Goal: Information Seeking & Learning: Compare options

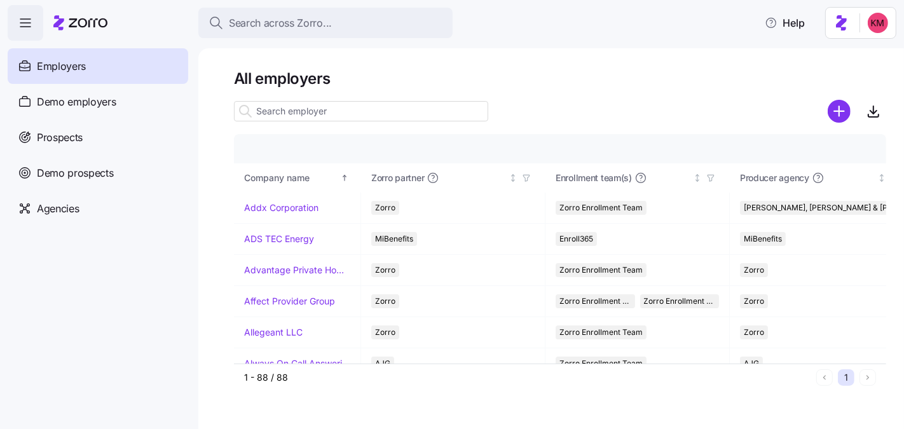
click at [137, 146] on div "Prospects" at bounding box center [98, 137] width 180 height 36
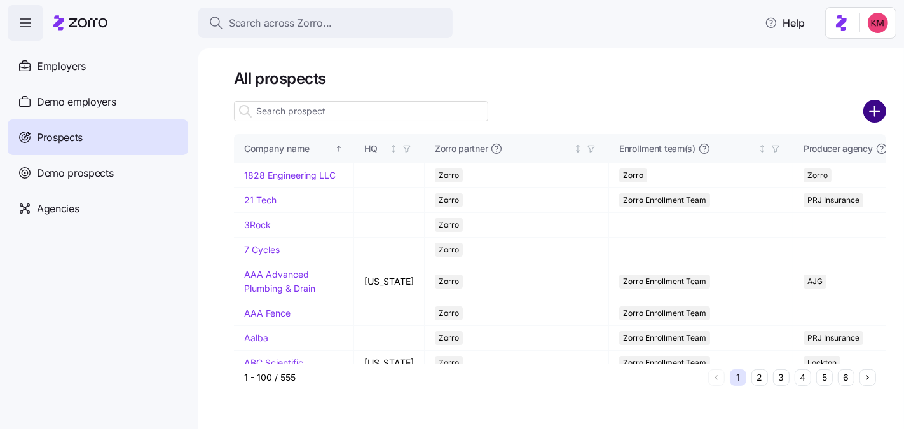
click at [869, 107] on circle "add icon" at bounding box center [874, 111] width 21 height 21
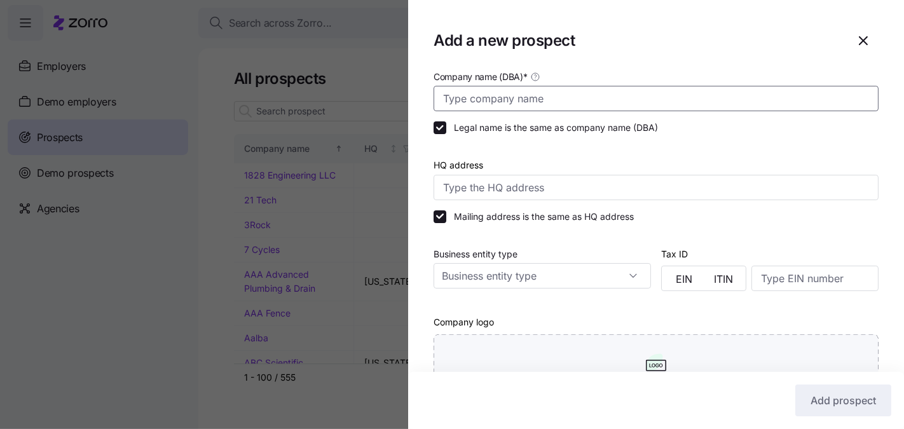
click at [549, 99] on input "Company name (DBA) *" at bounding box center [655, 98] width 445 height 25
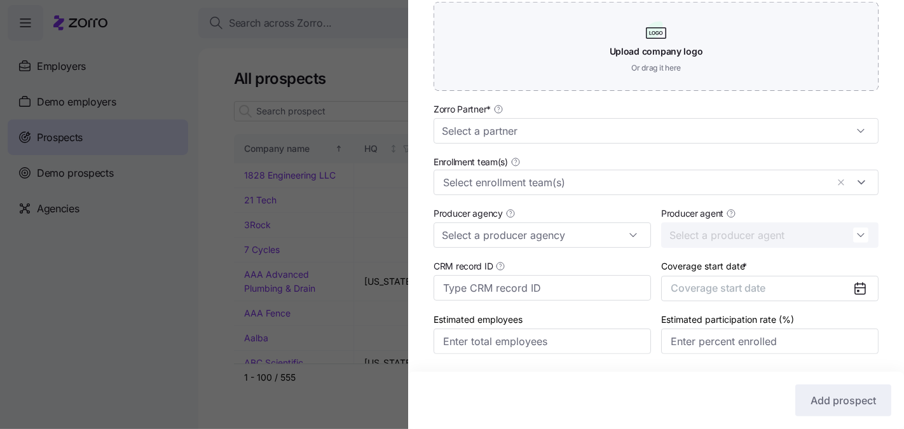
scroll to position [370, 0]
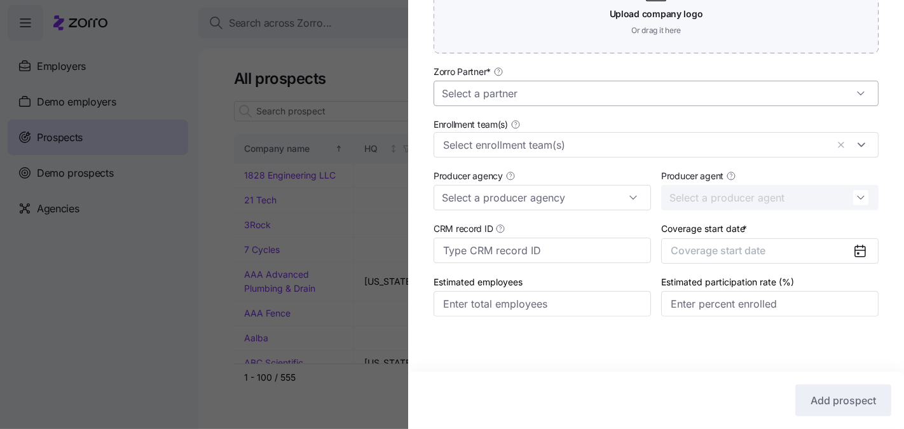
type input "Precise Tool"
click at [523, 92] on input "Zorro Partner *" at bounding box center [655, 93] width 445 height 25
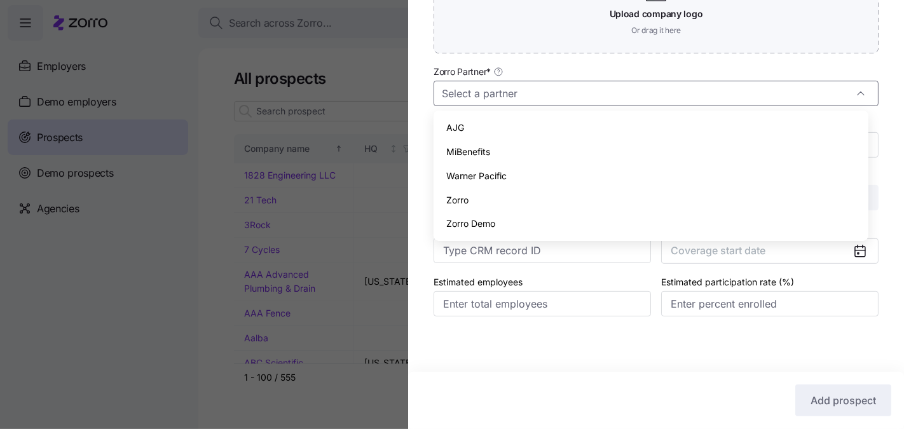
click at [500, 201] on div "Zorro" at bounding box center [651, 200] width 424 height 24
type input "Zorro"
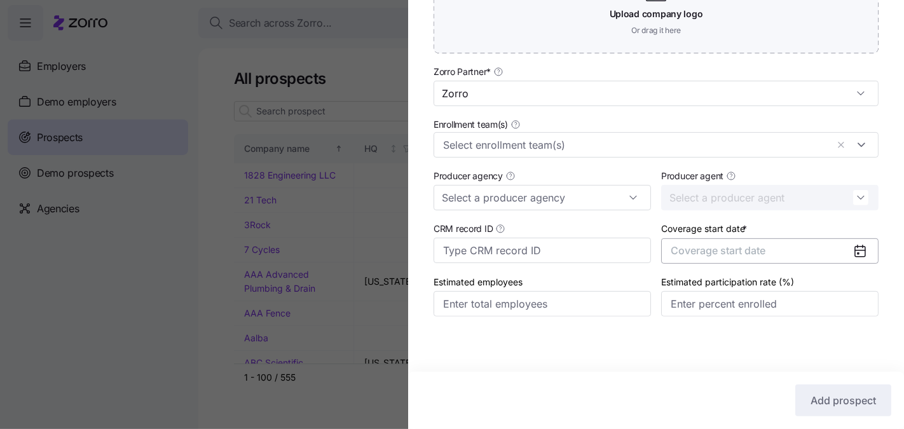
click at [717, 243] on button "Coverage start date" at bounding box center [769, 250] width 217 height 25
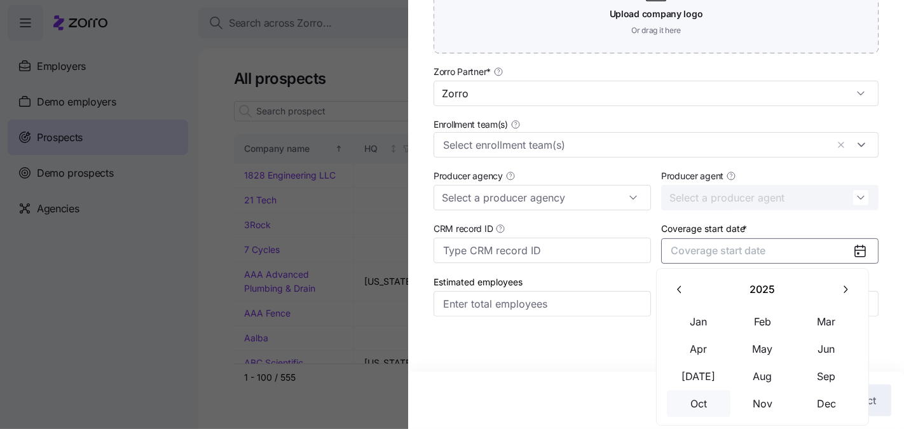
click at [712, 404] on button "Oct" at bounding box center [699, 403] width 64 height 27
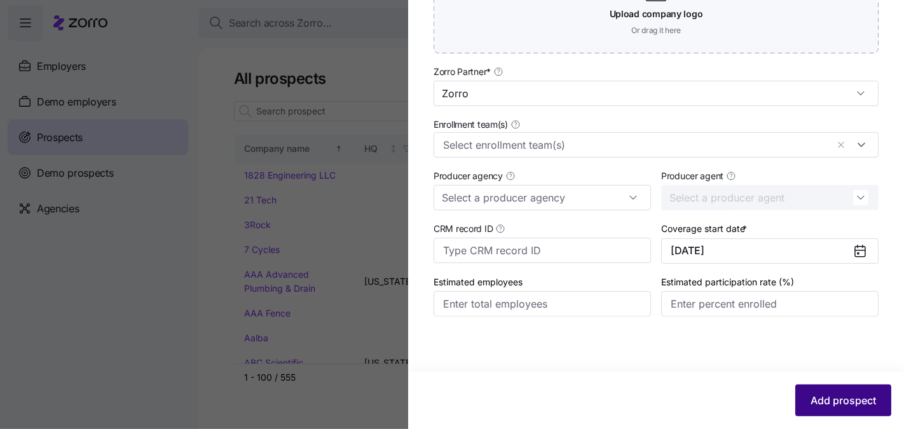
click at [833, 401] on span "Add prospect" at bounding box center [842, 400] width 65 height 15
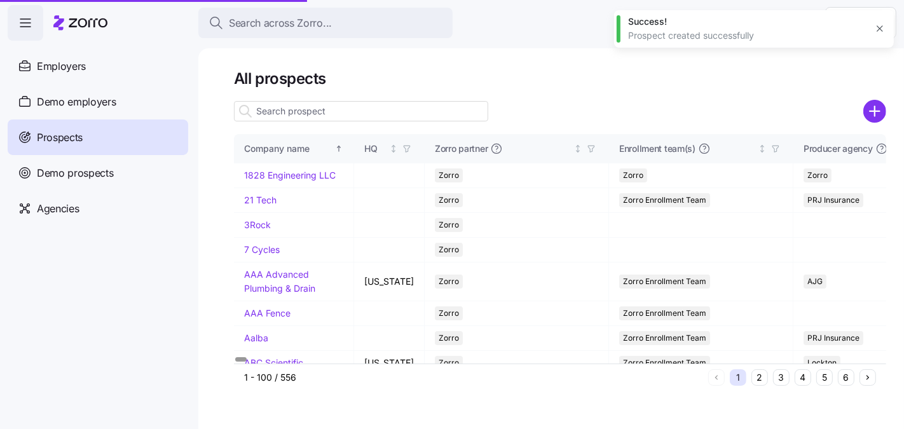
click at [800, 374] on button "4" at bounding box center [802, 377] width 17 height 17
click at [801, 377] on button "4" at bounding box center [802, 377] width 17 height 17
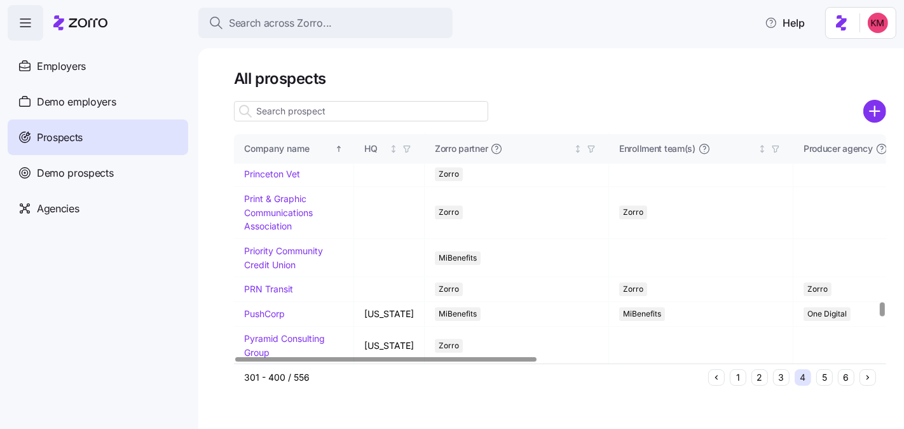
scroll to position [2633, 0]
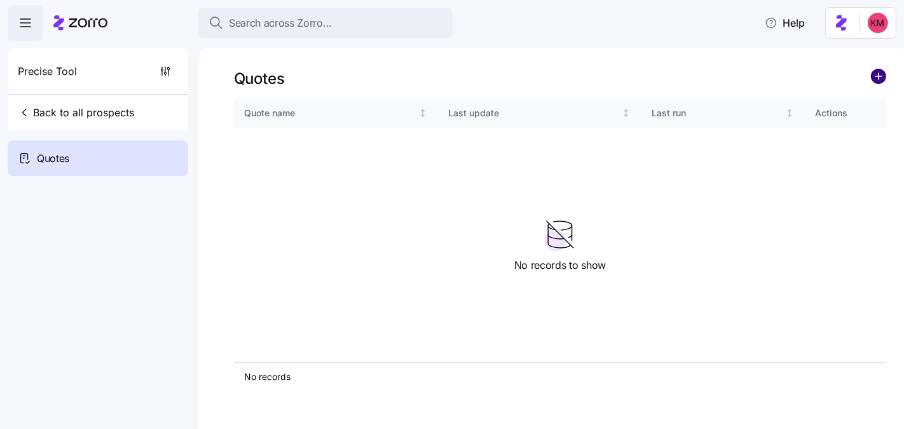
click at [879, 79] on circle "add icon" at bounding box center [878, 76] width 14 height 14
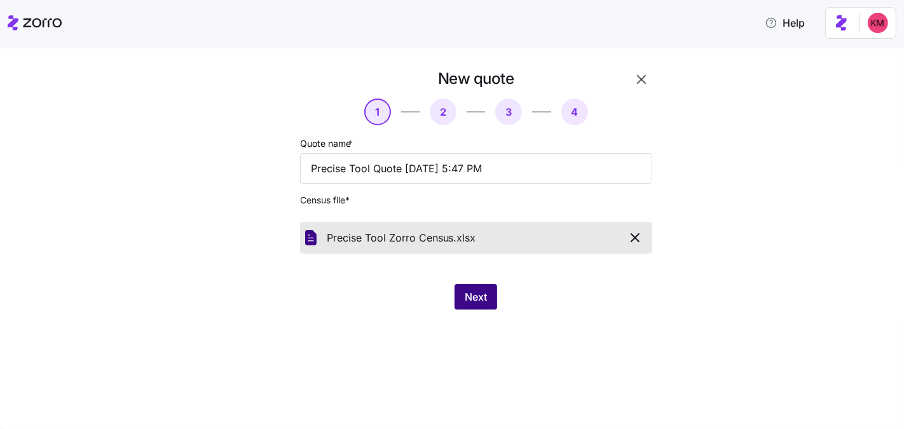
click at [475, 301] on span "Next" at bounding box center [476, 296] width 22 height 15
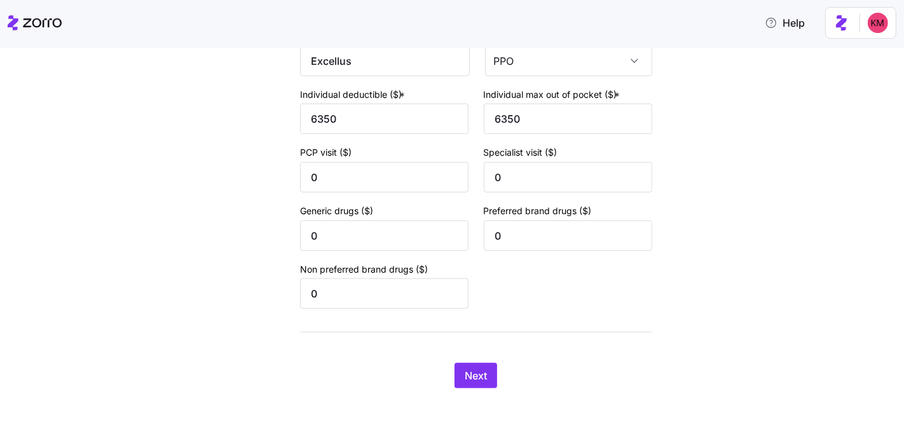
scroll to position [929, 0]
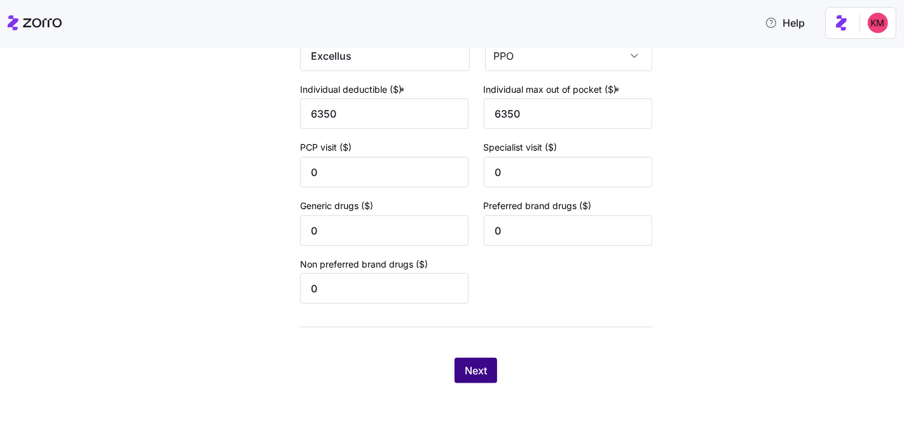
click at [477, 373] on span "Next" at bounding box center [476, 370] width 22 height 15
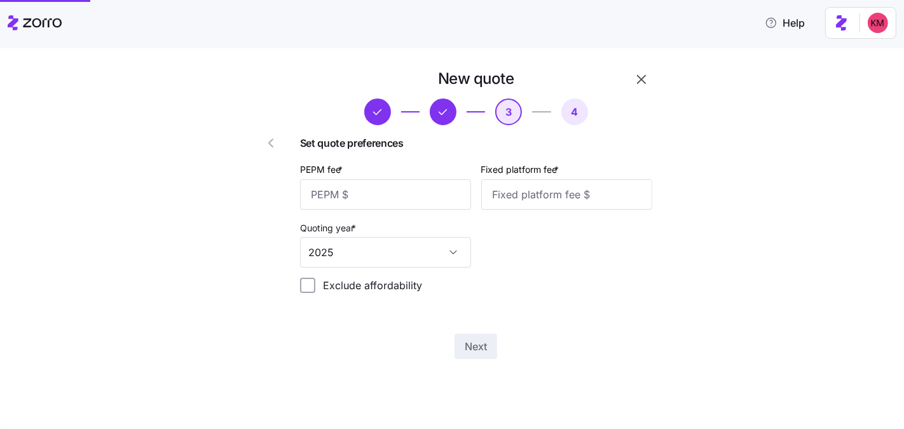
scroll to position [0, 0]
click at [330, 189] on input "PEPM fee *" at bounding box center [385, 194] width 171 height 31
type input "60"
type input "100"
click at [461, 350] on button "Next" at bounding box center [475, 346] width 43 height 25
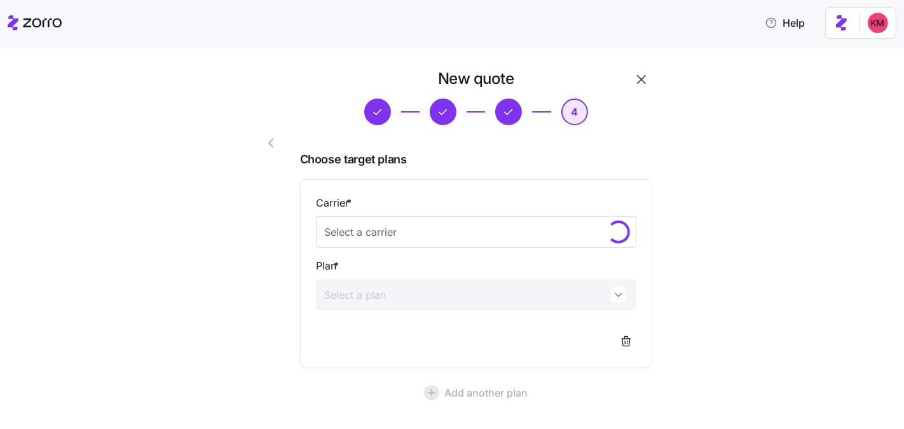
scroll to position [118, 0]
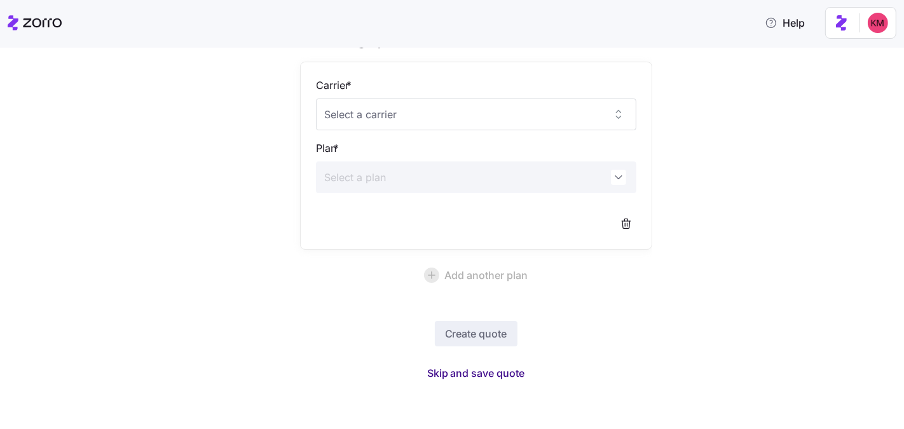
click at [457, 372] on span "Skip and save quote" at bounding box center [476, 372] width 98 height 15
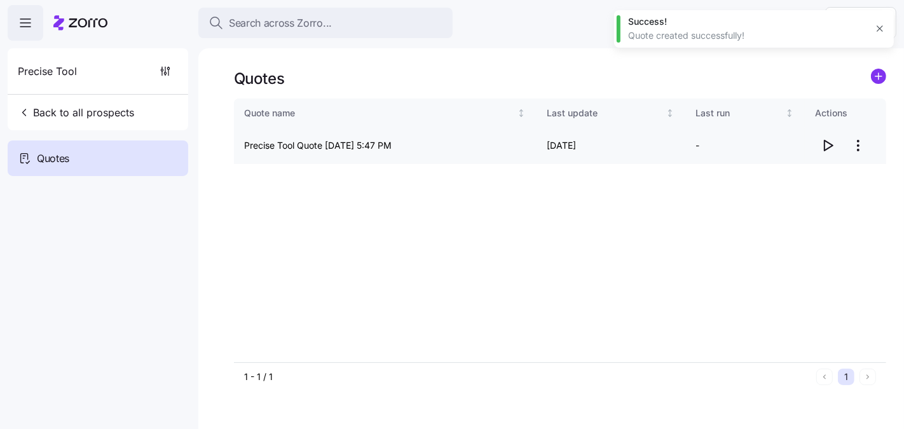
click at [823, 142] on icon "button" at bounding box center [827, 145] width 15 height 15
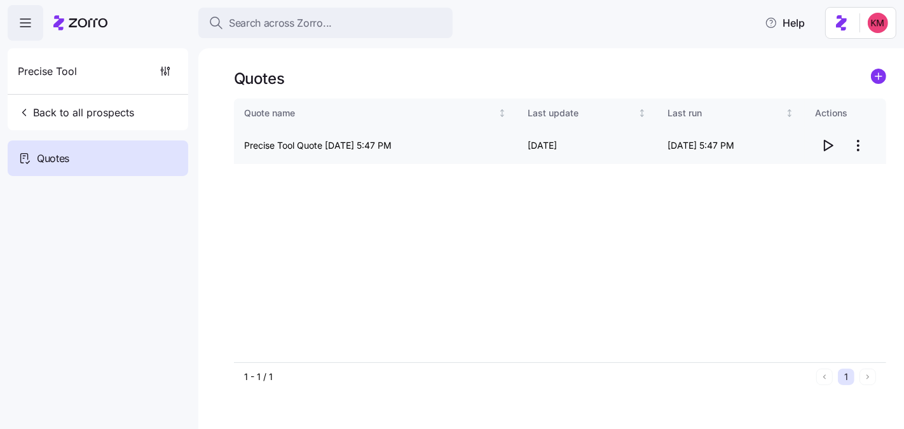
click at [855, 146] on html "Search across Zorro... Help Precise Tool Back to all prospects Quotes Quotes Qu…" at bounding box center [452, 274] width 904 height 549
click at [807, 178] on div "Edit quote" at bounding box center [807, 177] width 117 height 20
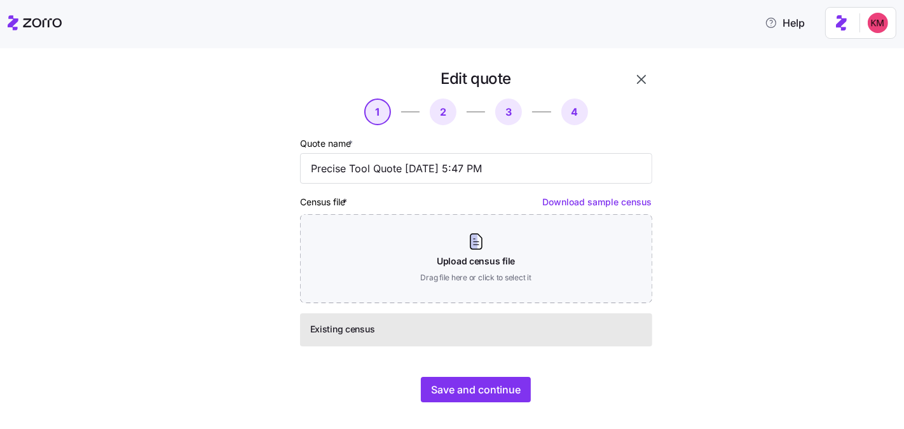
click at [41, 17] on icon at bounding box center [35, 22] width 54 height 15
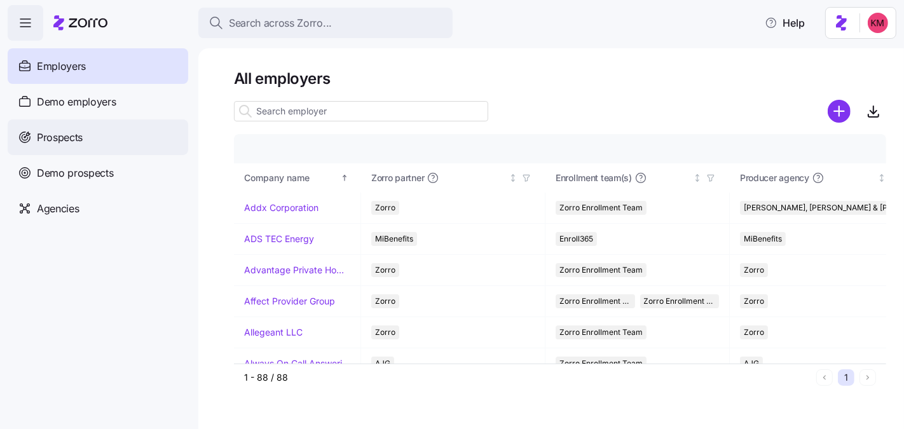
click at [72, 138] on span "Prospects" at bounding box center [60, 138] width 46 height 16
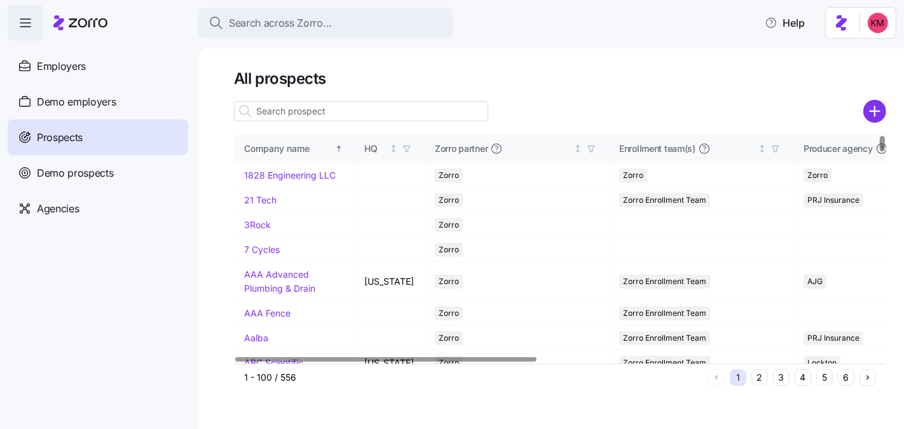
click at [821, 375] on button "5" at bounding box center [824, 377] width 17 height 17
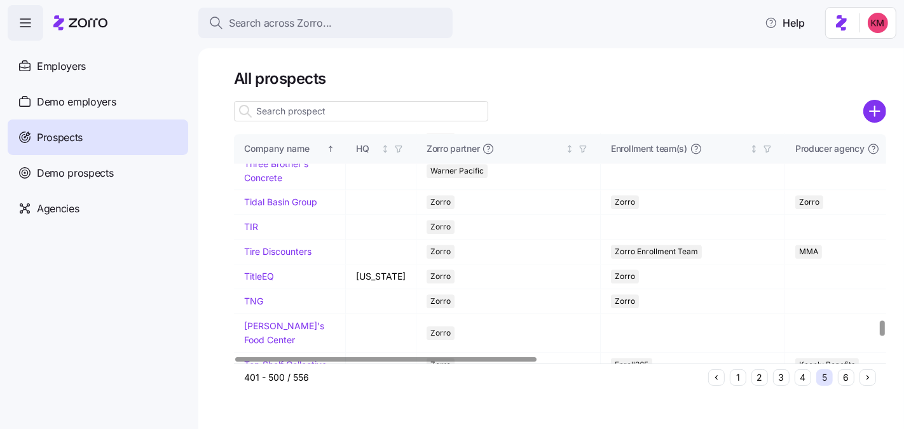
scroll to position [2946, 0]
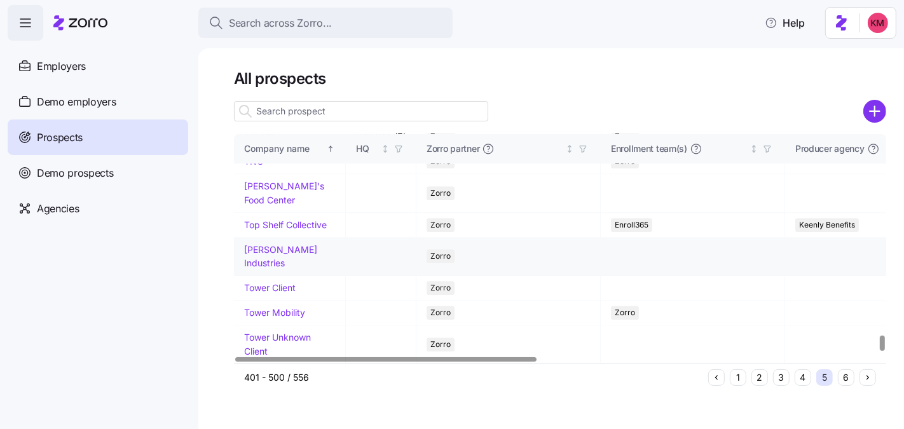
click at [268, 269] on link "[PERSON_NAME] Industries" at bounding box center [280, 256] width 73 height 25
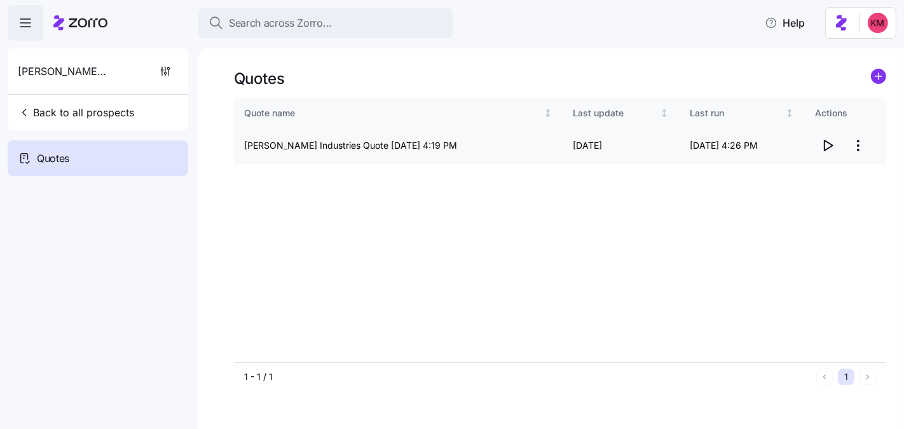
click at [822, 139] on icon "button" at bounding box center [827, 145] width 15 height 15
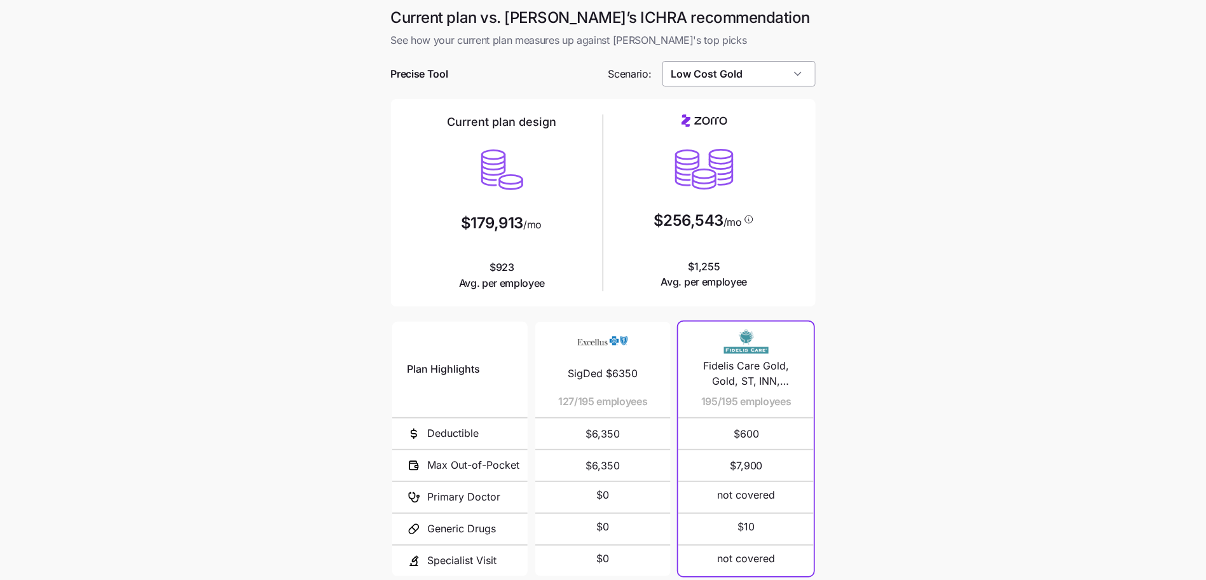
click at [759, 66] on input "Low Cost Gold" at bounding box center [738, 73] width 153 height 25
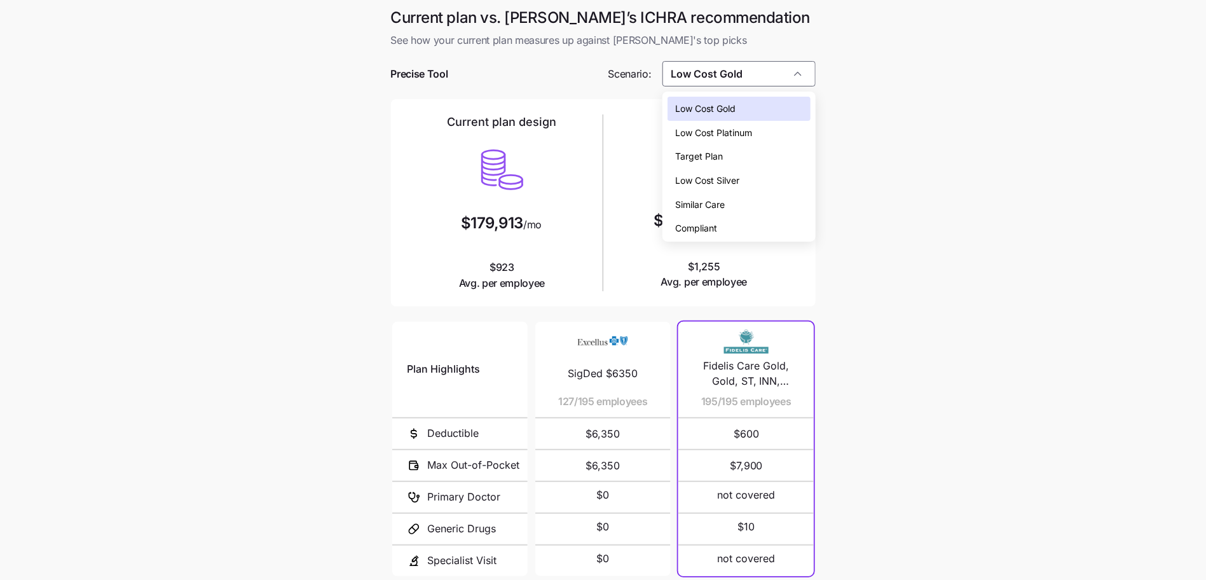
click at [751, 180] on div "Low Cost Silver" at bounding box center [738, 180] width 143 height 24
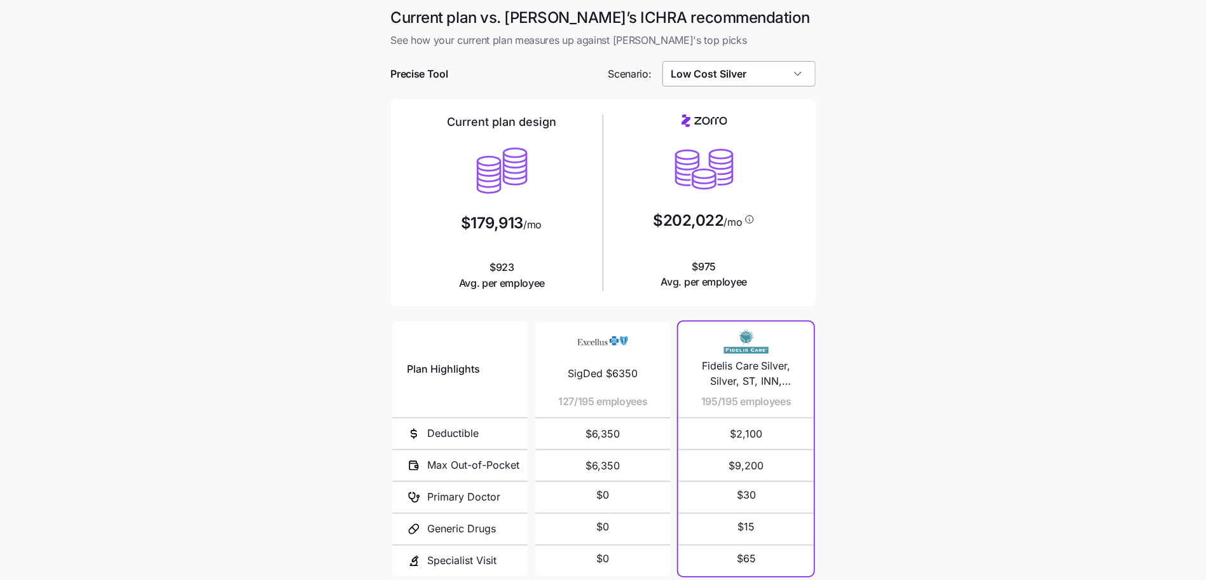
click at [749, 79] on input "Low Cost Silver" at bounding box center [738, 73] width 153 height 25
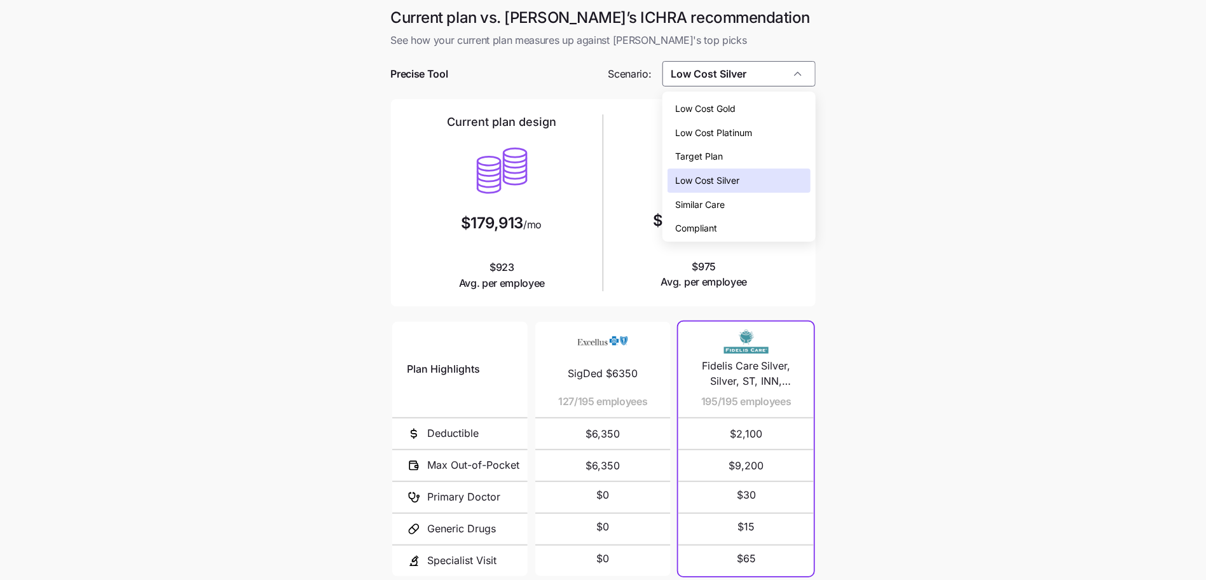
click at [745, 153] on div "Target Plan" at bounding box center [738, 156] width 143 height 24
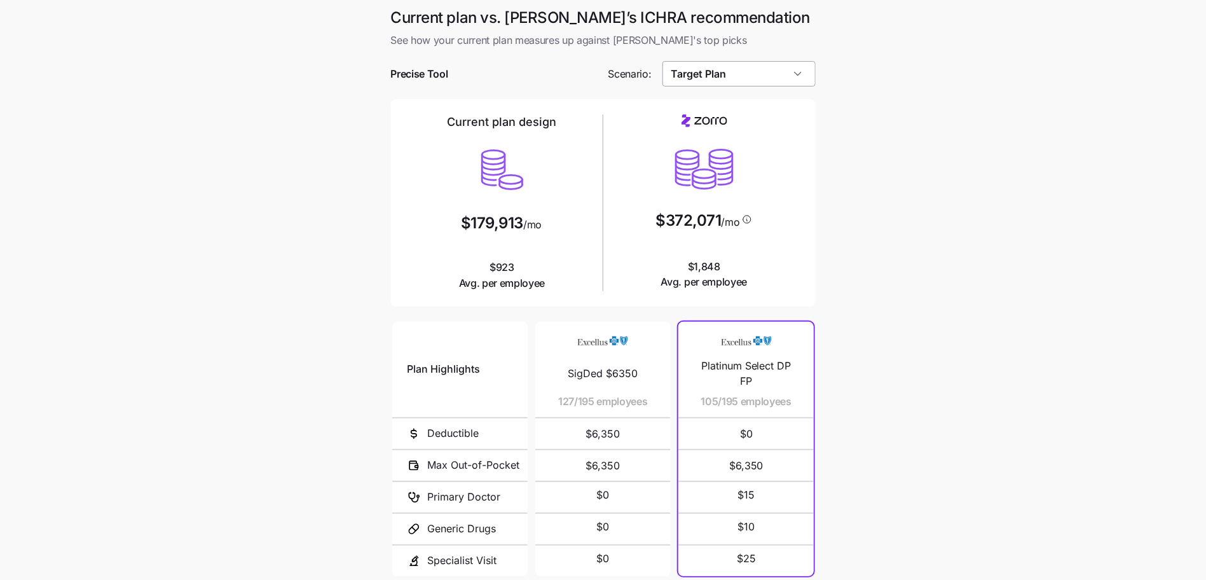
click at [752, 76] on input "Target Plan" at bounding box center [738, 73] width 153 height 25
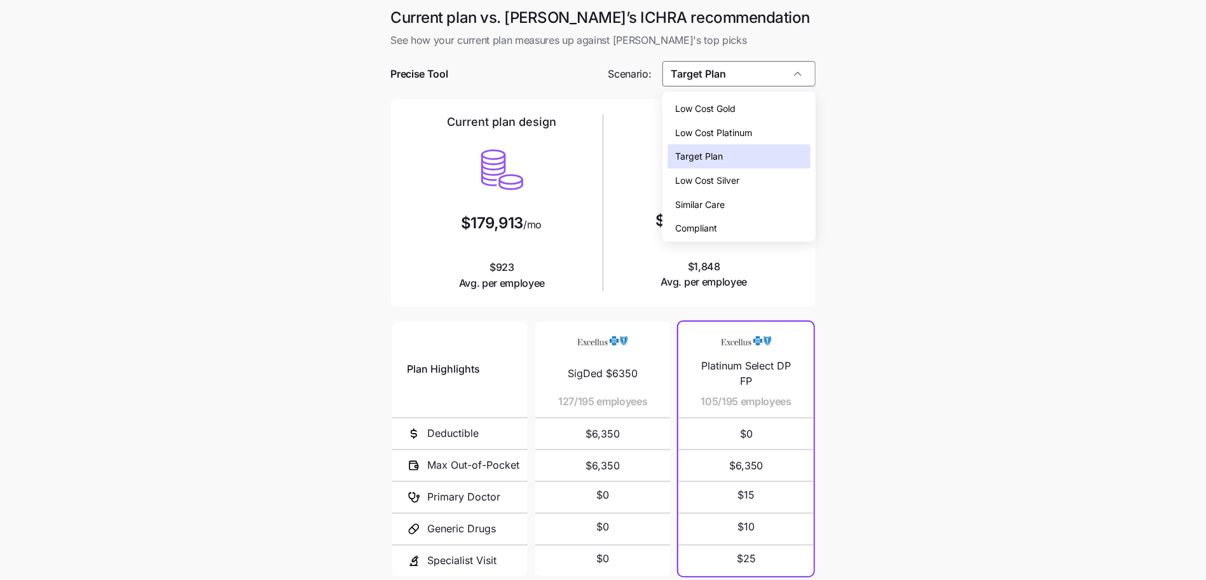
click at [746, 200] on div "Similar Care" at bounding box center [738, 205] width 143 height 24
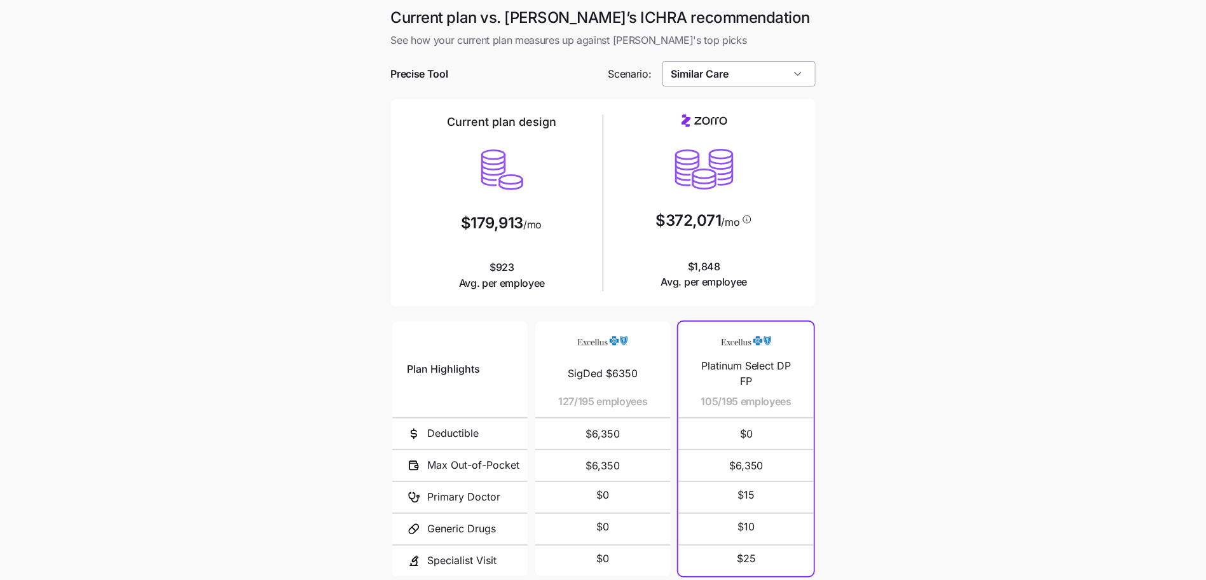
click at [741, 70] on input "Similar Care" at bounding box center [738, 73] width 153 height 25
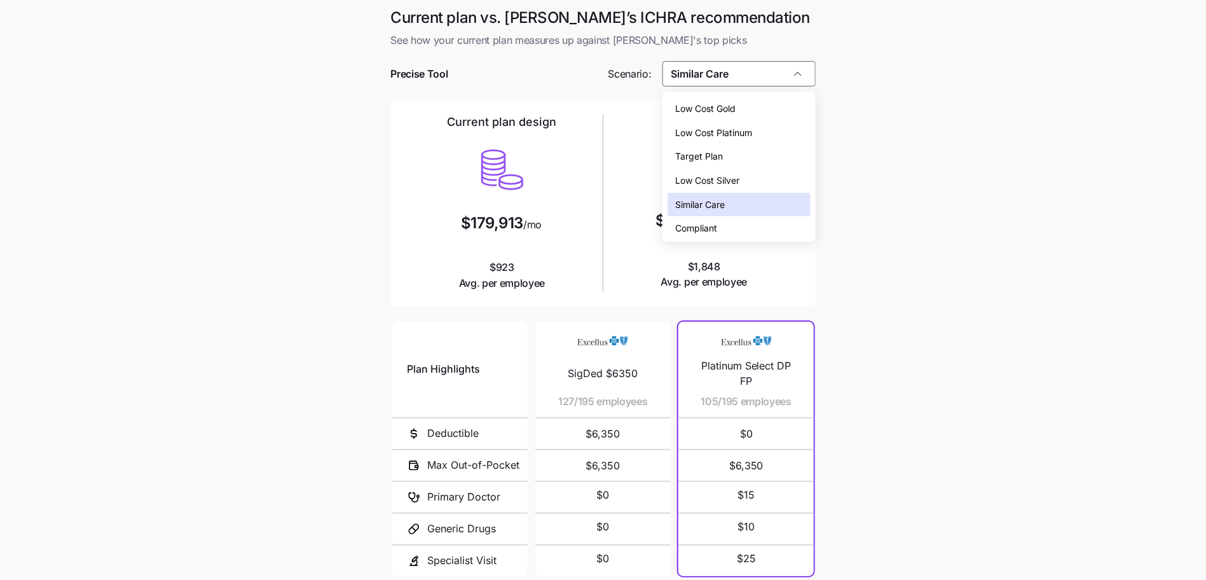
click at [744, 173] on div "Low Cost Silver" at bounding box center [738, 180] width 143 height 24
type input "Low Cost Silver"
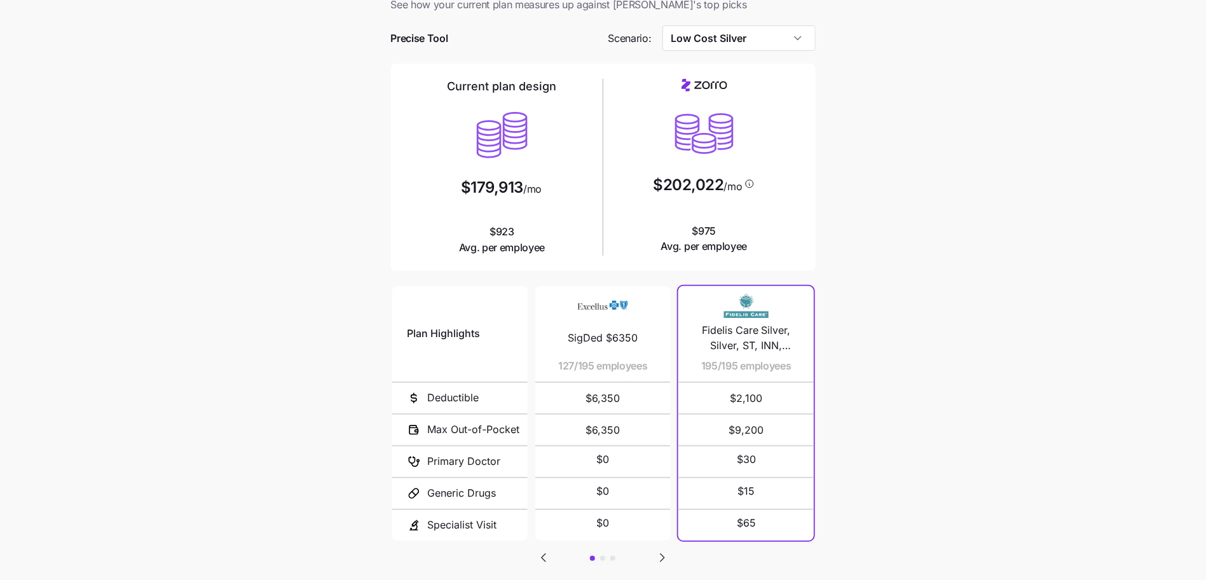
scroll to position [84, 0]
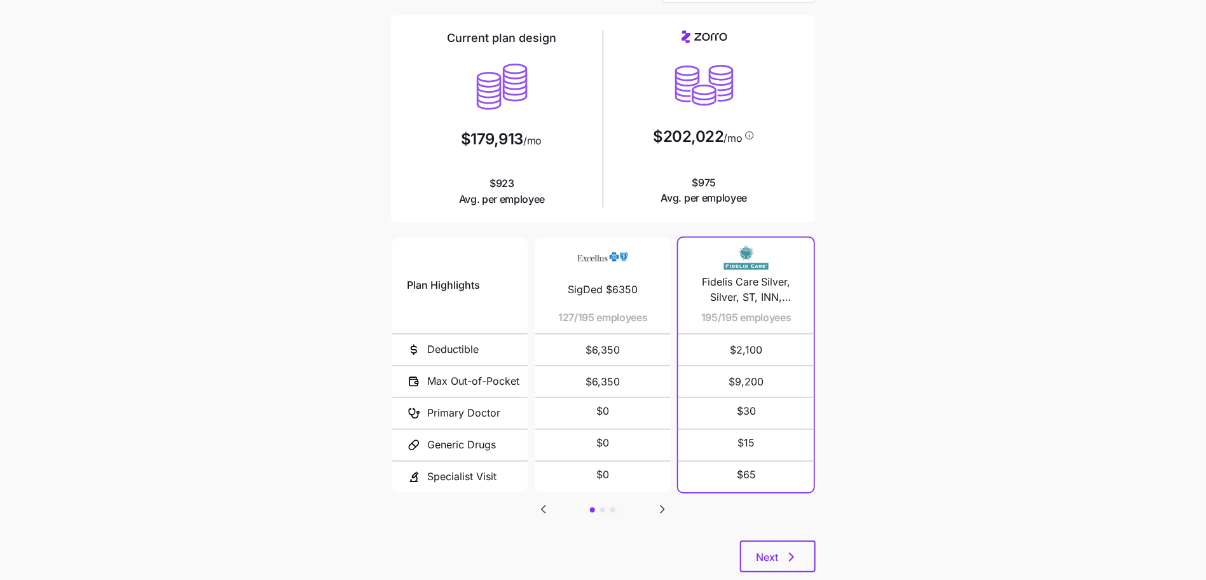
click at [662, 508] on icon "Go to next slide" at bounding box center [662, 509] width 4 height 8
click at [663, 510] on icon "Go to next slide" at bounding box center [662, 508] width 15 height 15
click at [551, 505] on div "Plan Highlights Deductible Max Out-of-Pocket Primary Doctor Generic Drugs Speci…" at bounding box center [603, 387] width 425 height 305
click at [543, 503] on icon "Go to previous slide" at bounding box center [543, 508] width 15 height 15
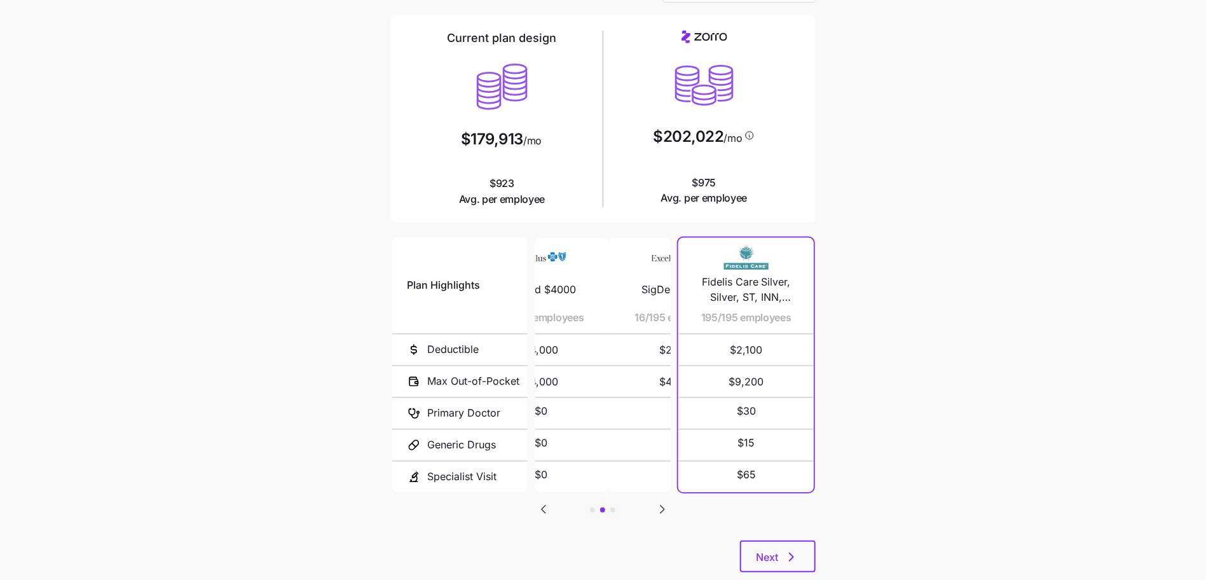
click at [543, 503] on icon "Go to previous slide" at bounding box center [543, 508] width 15 height 15
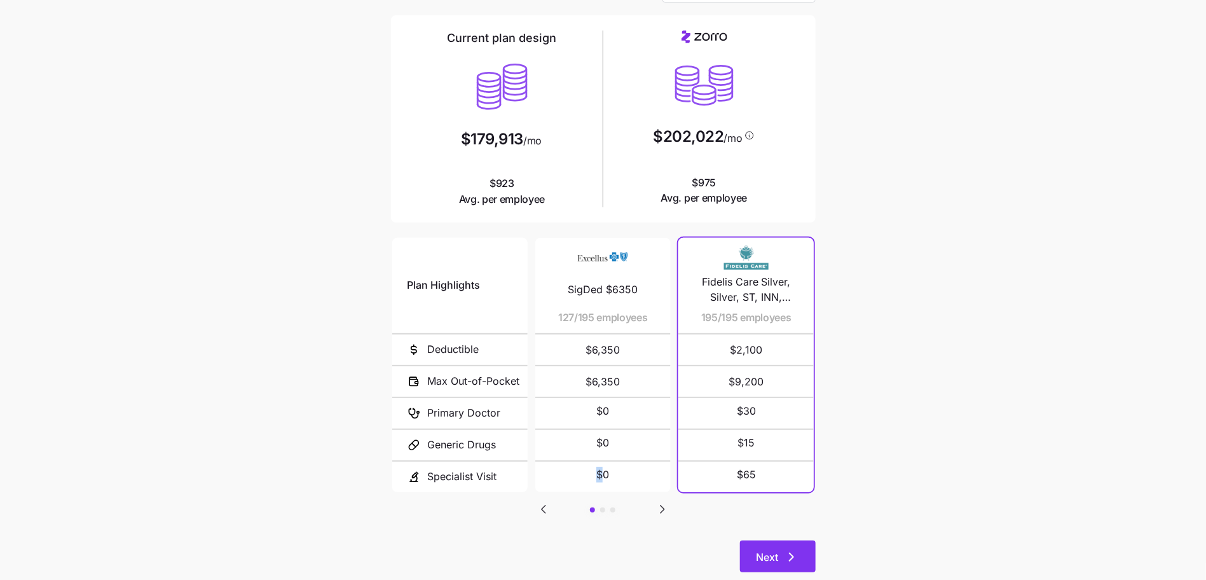
click at [785, 549] on icon "button" at bounding box center [791, 556] width 15 height 15
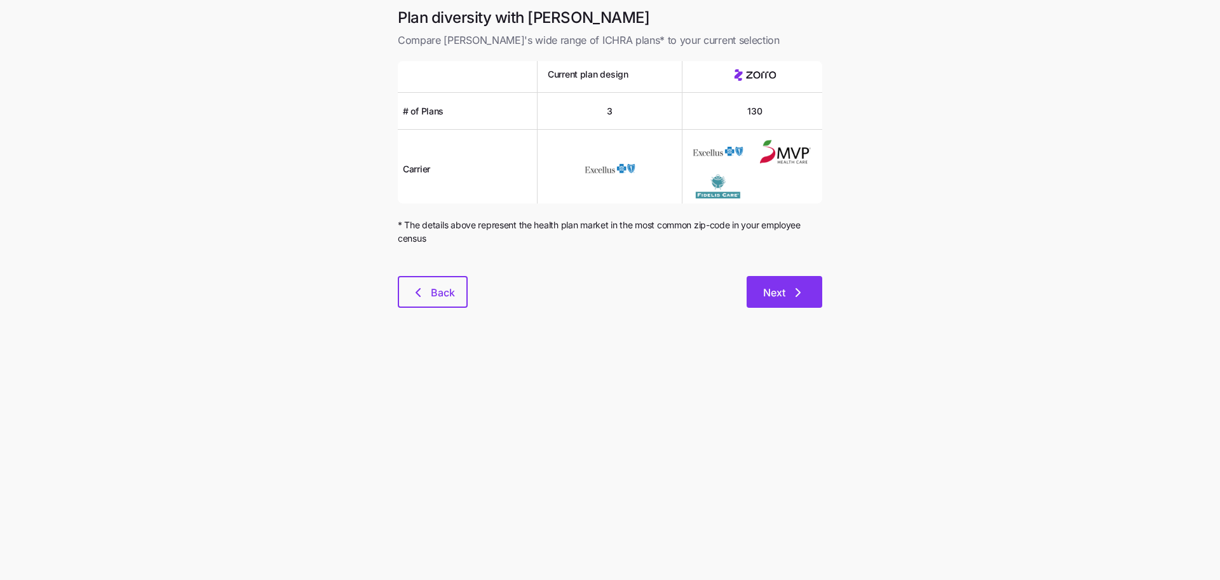
click at [805, 300] on button "Next" at bounding box center [785, 292] width 76 height 32
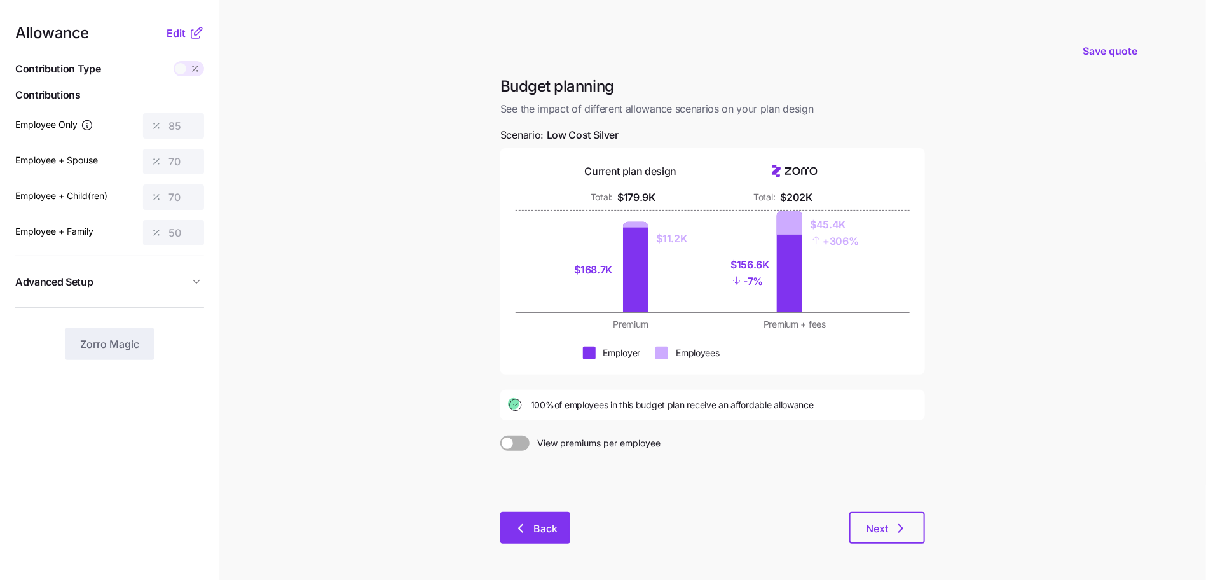
click at [530, 514] on button "Back" at bounding box center [535, 528] width 70 height 32
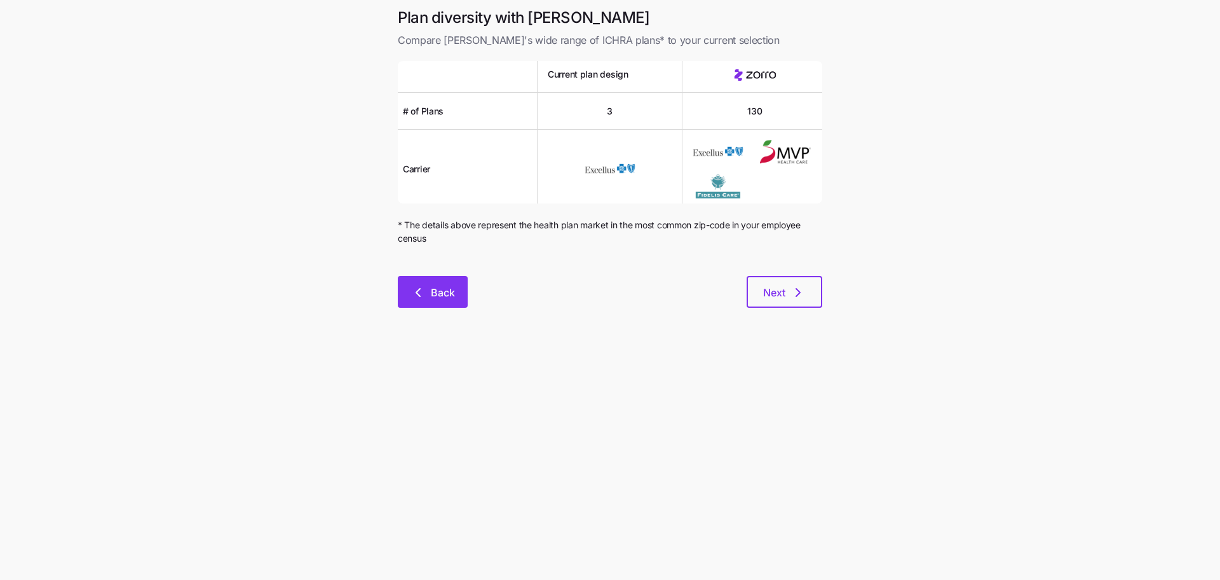
click at [435, 299] on span "Back" at bounding box center [443, 292] width 24 height 15
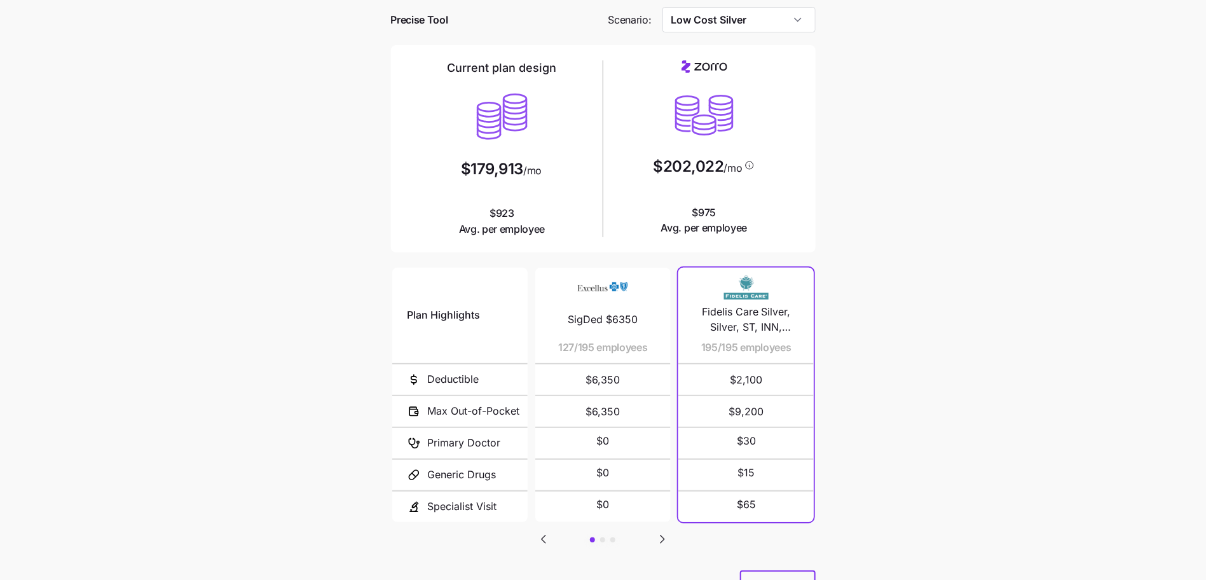
scroll to position [114, 0]
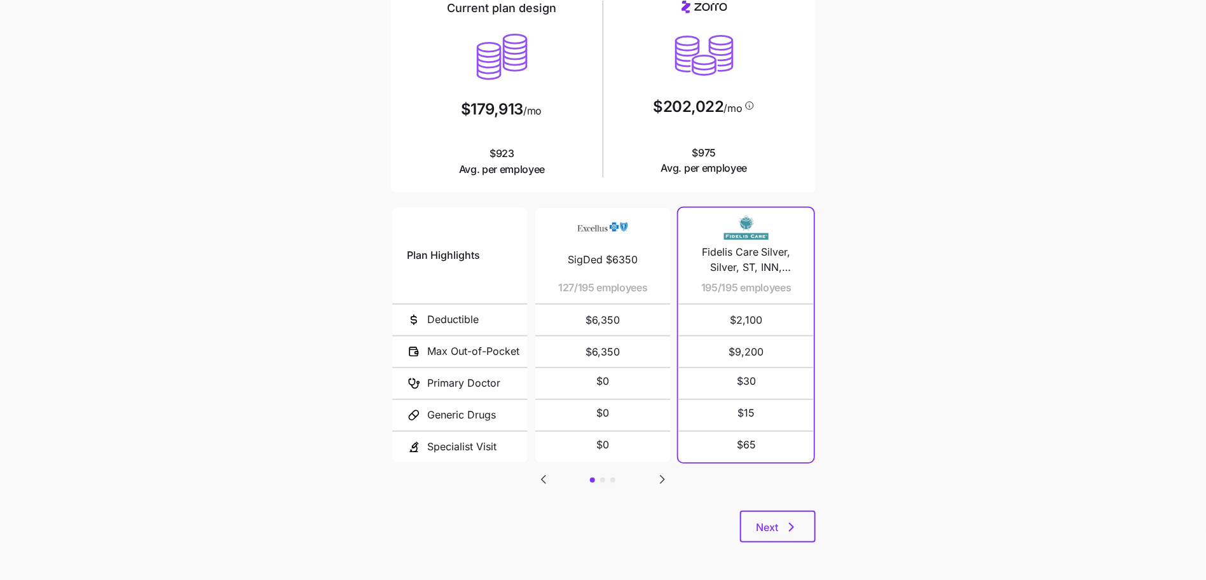
click at [810, 505] on div "Plan Highlights Deductible Max Out-of-Pocket Primary Doctor Generic Drugs Speci…" at bounding box center [603, 357] width 425 height 305
click at [801, 529] on button "Next" at bounding box center [778, 526] width 76 height 32
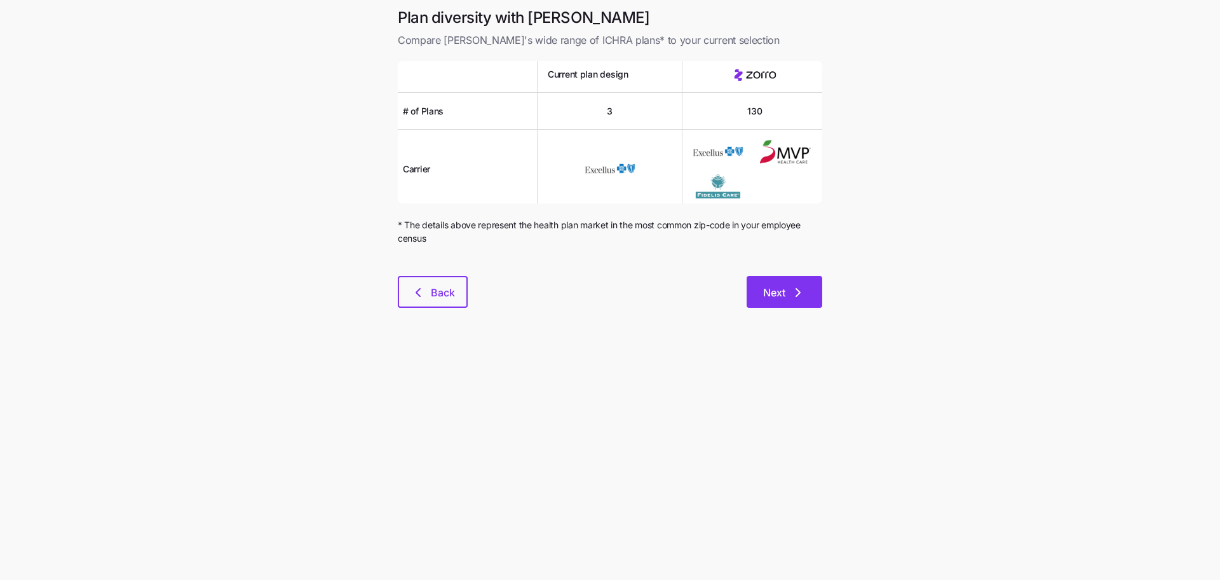
click at [779, 292] on span "Next" at bounding box center [774, 292] width 22 height 15
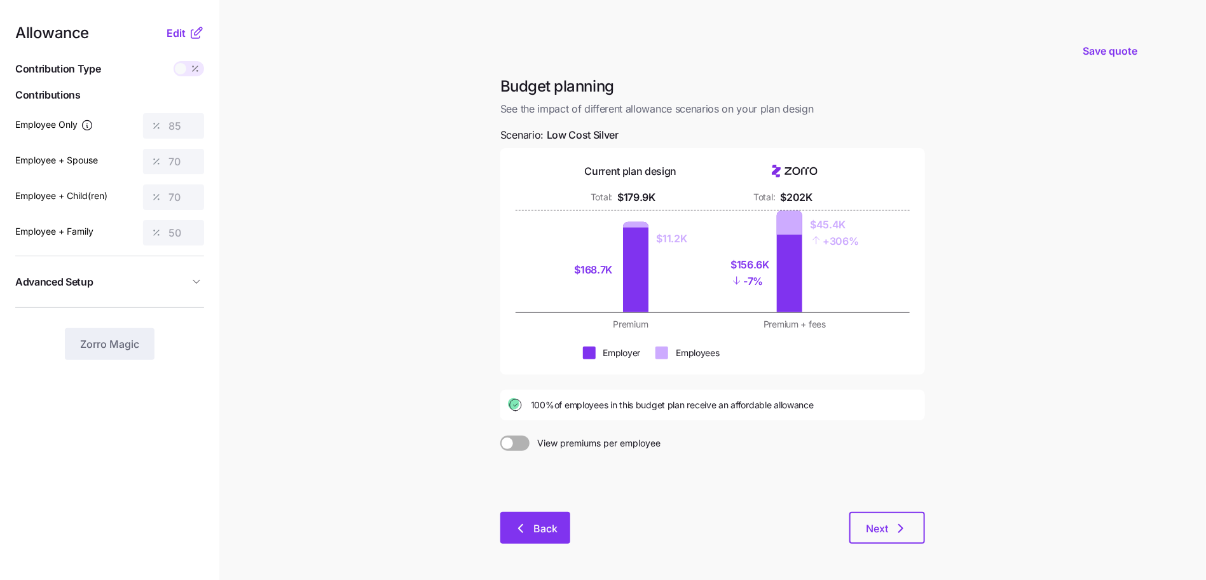
click at [519, 535] on button "Back" at bounding box center [535, 528] width 70 height 32
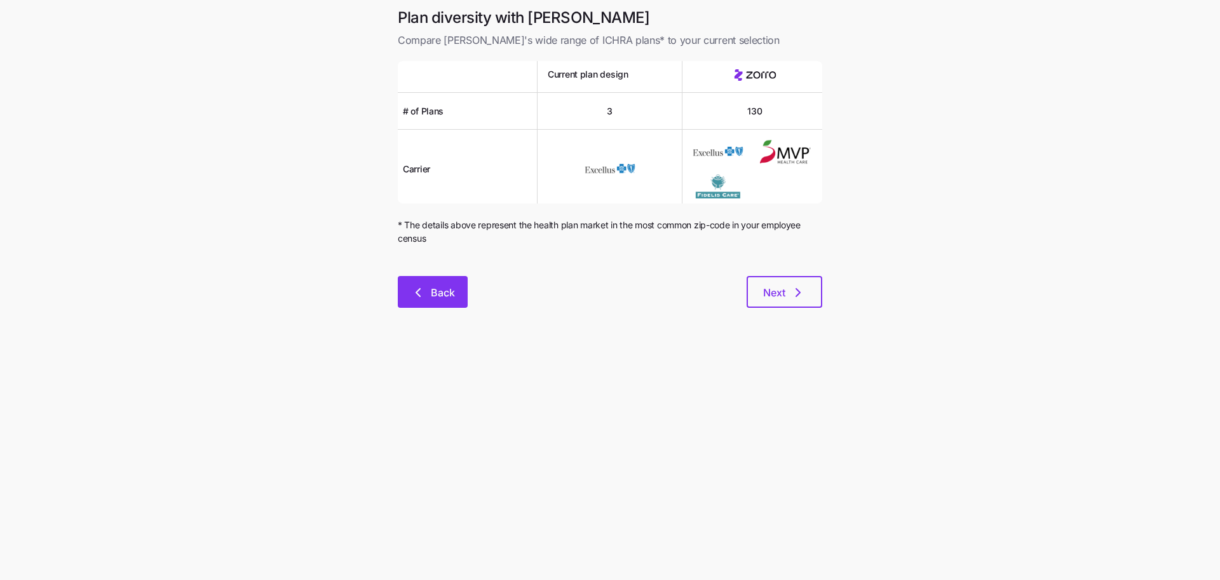
click at [457, 283] on button "Back" at bounding box center [433, 292] width 70 height 32
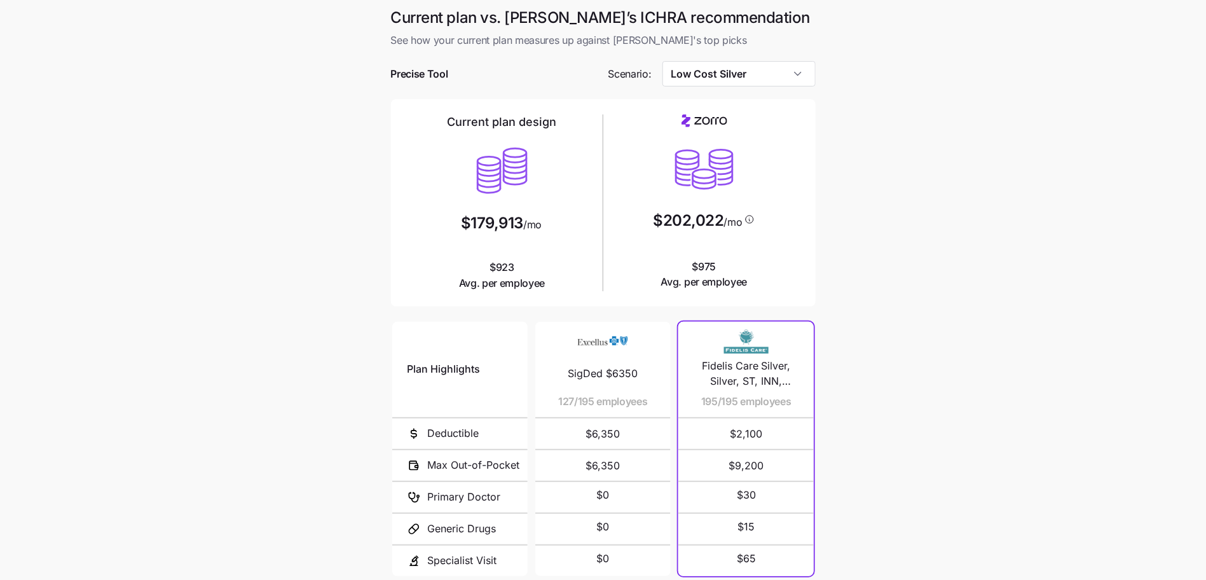
click at [609, 372] on span "SigDed $6350" at bounding box center [603, 373] width 70 height 16
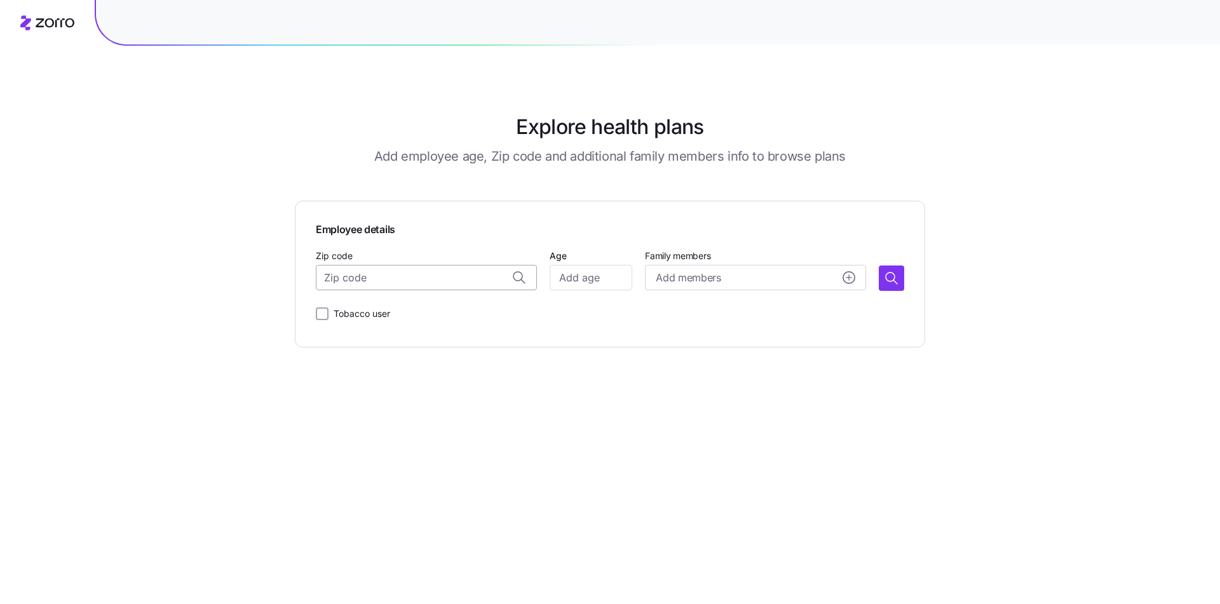
click at [439, 273] on input "Zip code" at bounding box center [426, 277] width 221 height 25
paste input "14626"
click at [367, 314] on span "14626, Monroe County, NY" at bounding box center [439, 312] width 178 height 16
type input "14626, Monroe County, NY"
click at [576, 281] on input "Age" at bounding box center [591, 277] width 83 height 25
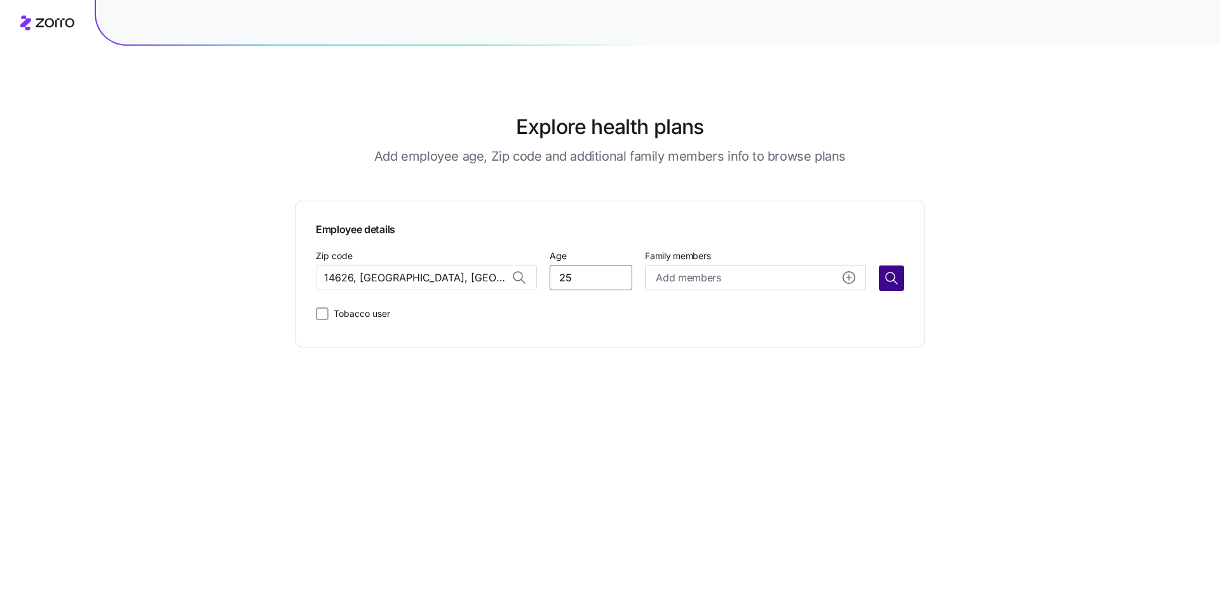
type input "25"
click at [887, 285] on icon "button" at bounding box center [891, 278] width 15 height 15
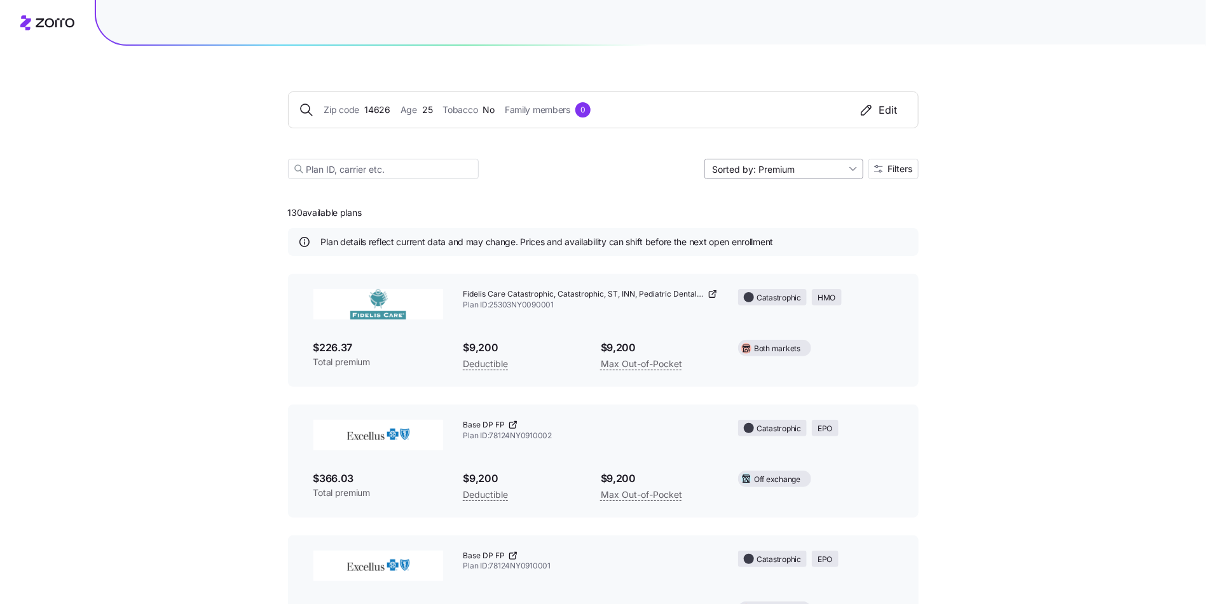
click at [806, 178] on input "Sorted by: Premium" at bounding box center [783, 169] width 159 height 20
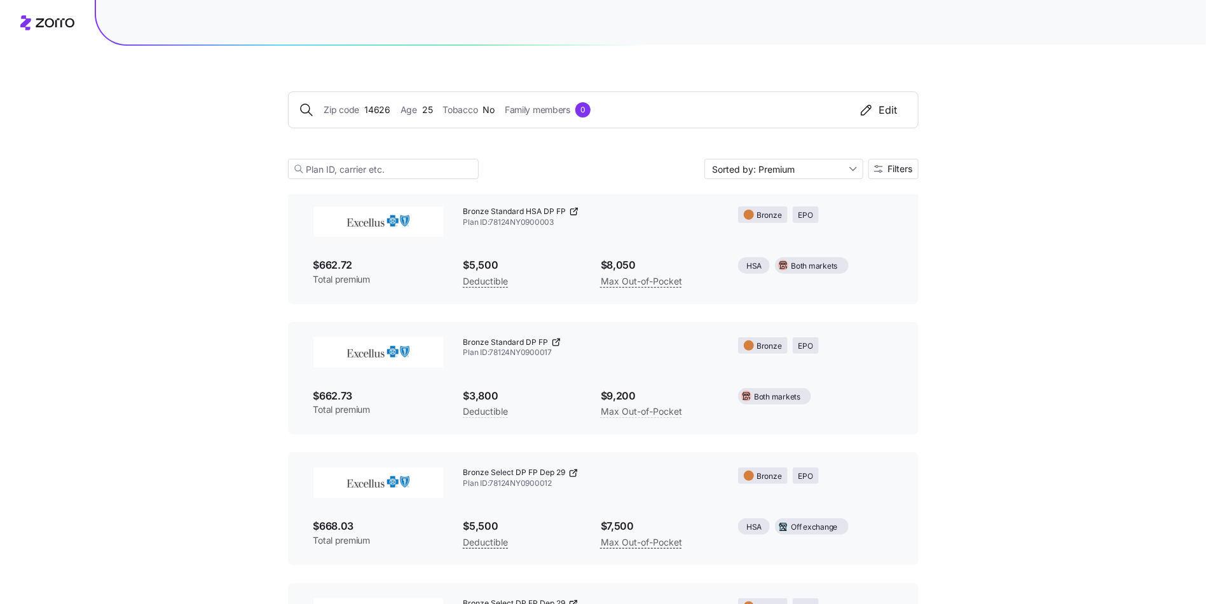
scroll to position [4758, 0]
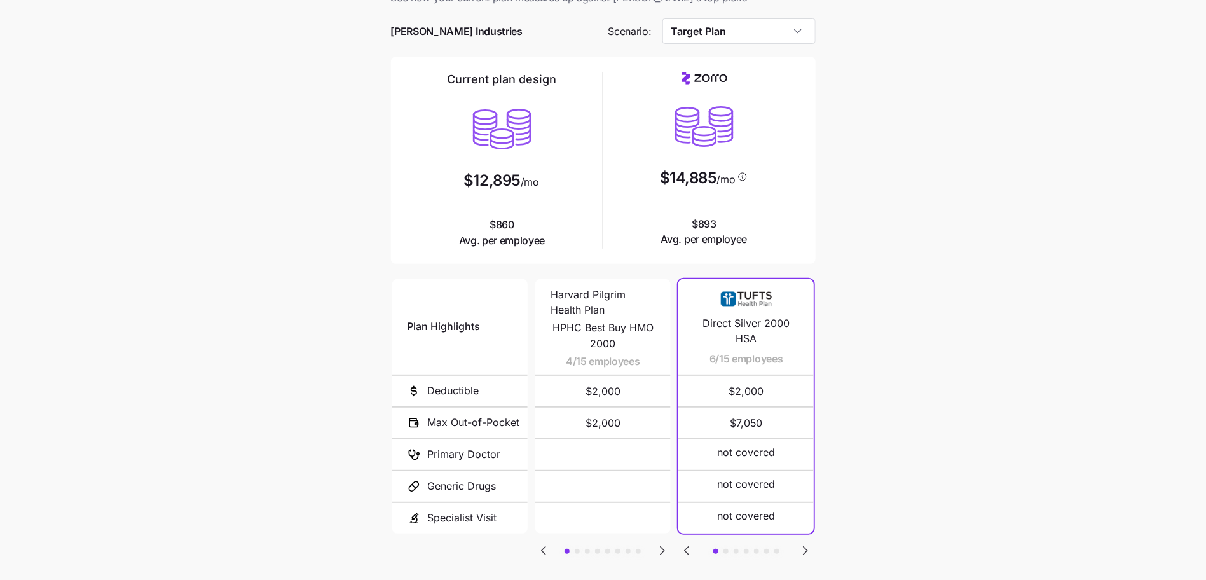
scroll to position [114, 0]
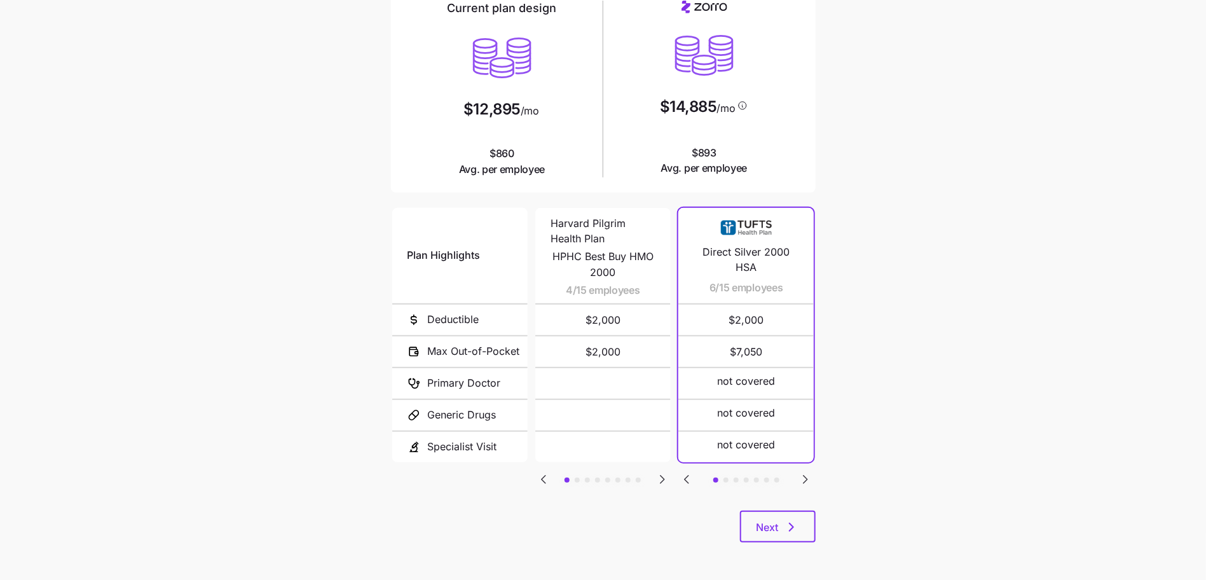
click at [806, 479] on icon "Go to next slide" at bounding box center [805, 479] width 15 height 15
click at [808, 479] on icon "Go to next slide" at bounding box center [805, 479] width 15 height 15
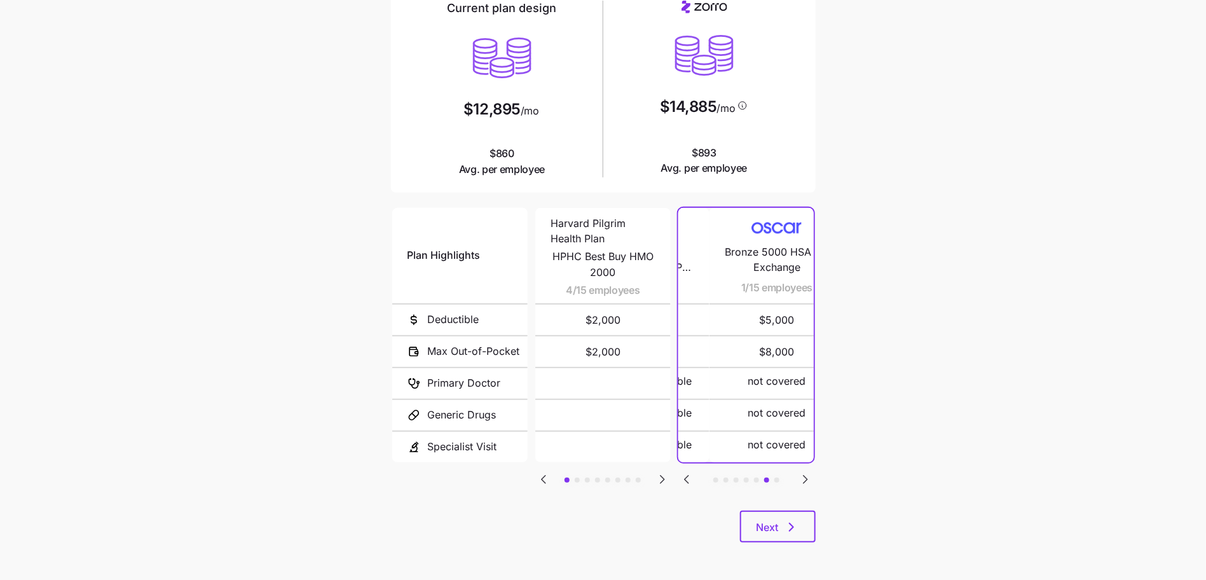
click at [808, 479] on icon "Go to next slide" at bounding box center [805, 479] width 15 height 15
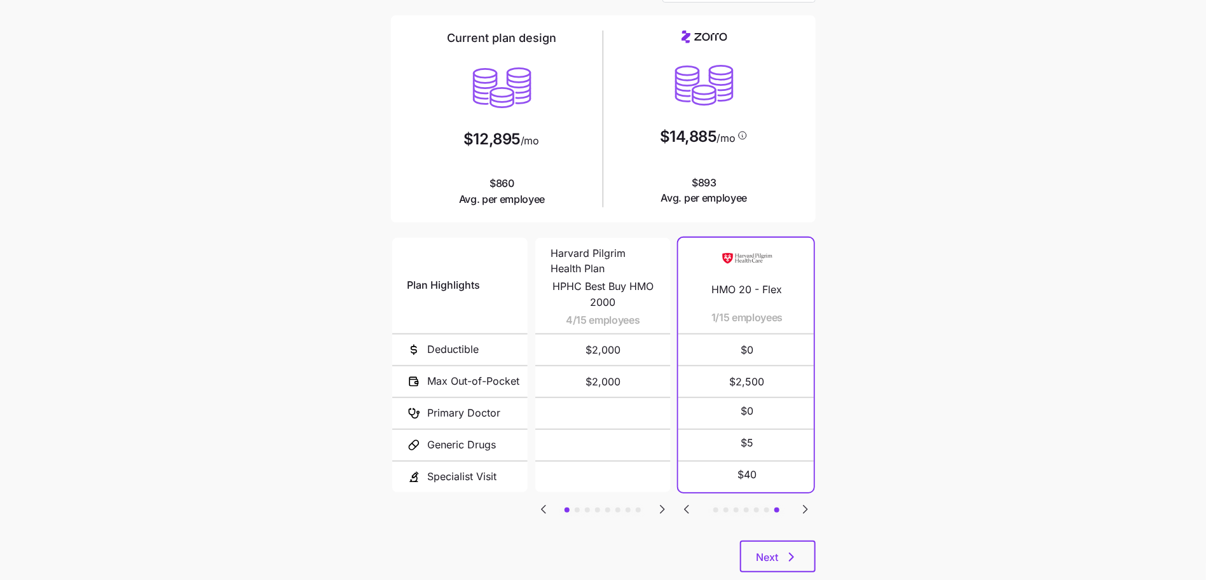
scroll to position [0, 0]
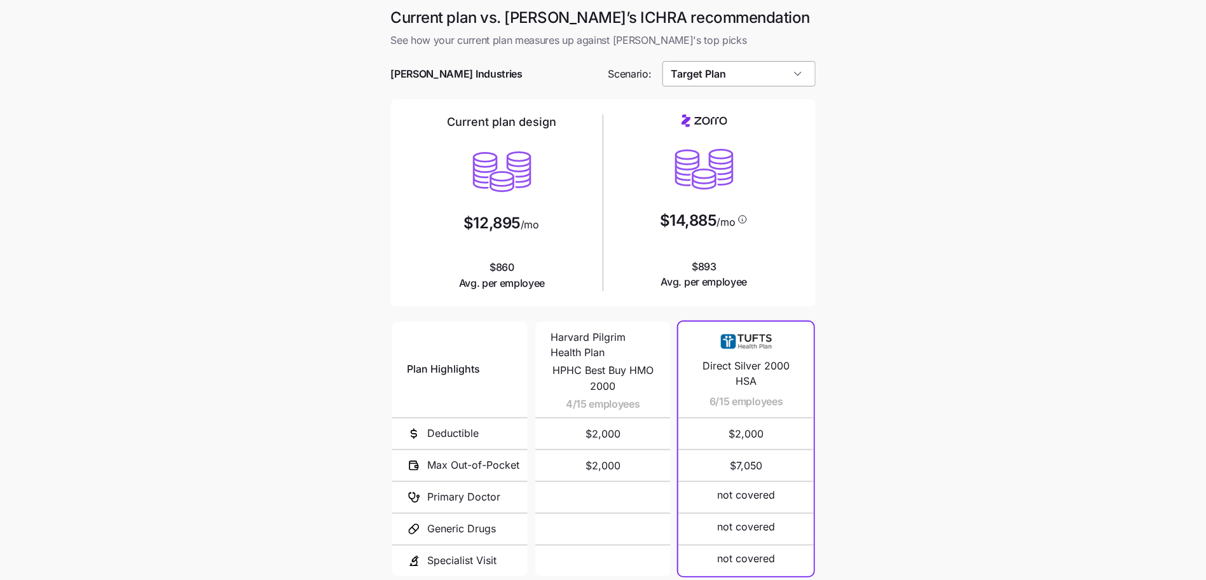
click at [777, 81] on input "Target Plan" at bounding box center [738, 73] width 153 height 25
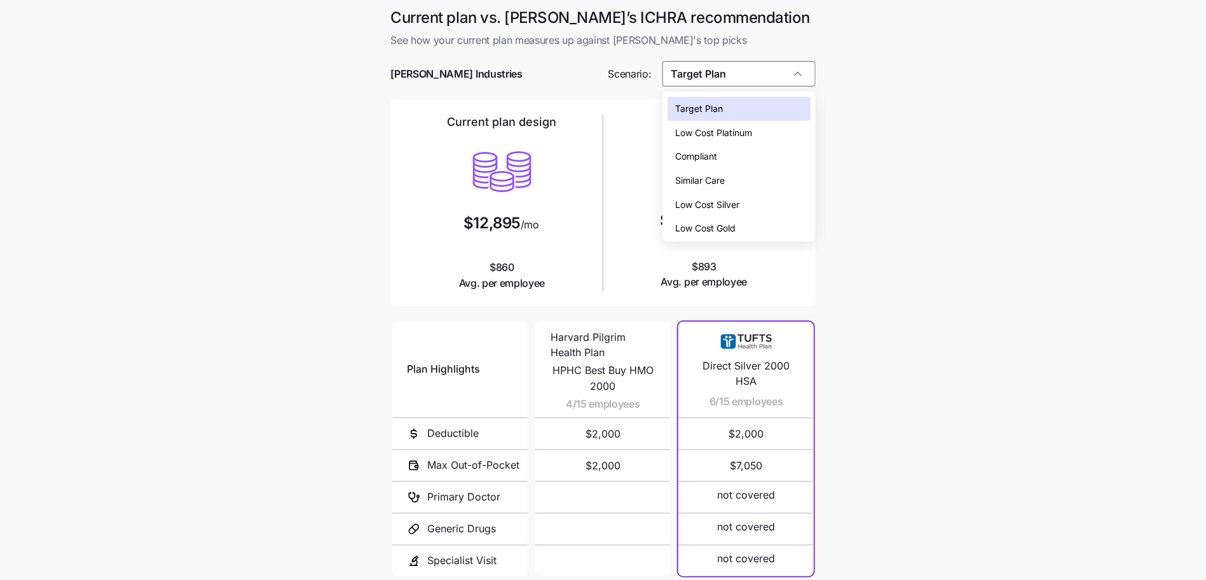
click at [744, 204] on div "Low Cost Silver" at bounding box center [738, 205] width 143 height 24
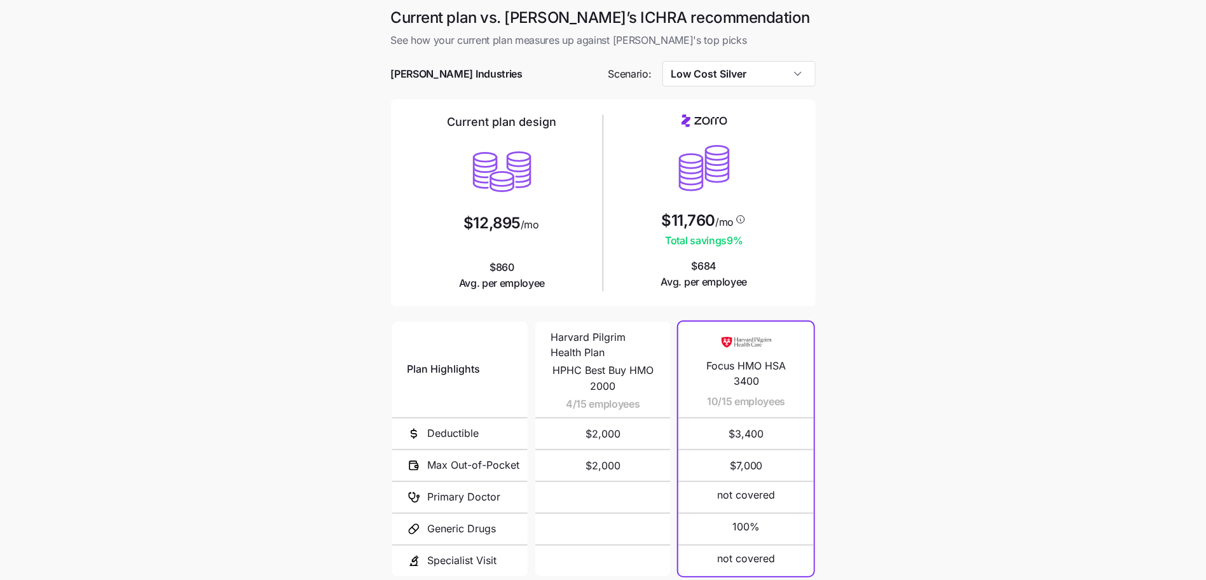
type input "Low Cost Silver"
click at [943, 269] on main "Current plan vs. [PERSON_NAME]’s ICHRA recommendation See how your current plan…" at bounding box center [603, 347] width 1206 height 694
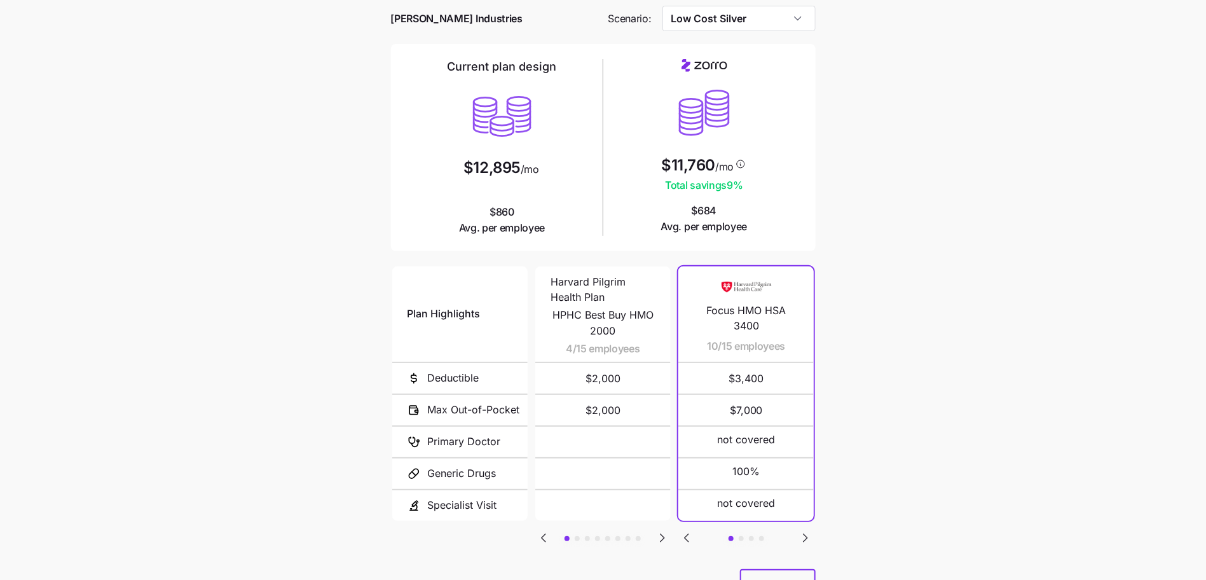
scroll to position [114, 0]
